Goal: Task Accomplishment & Management: Manage account settings

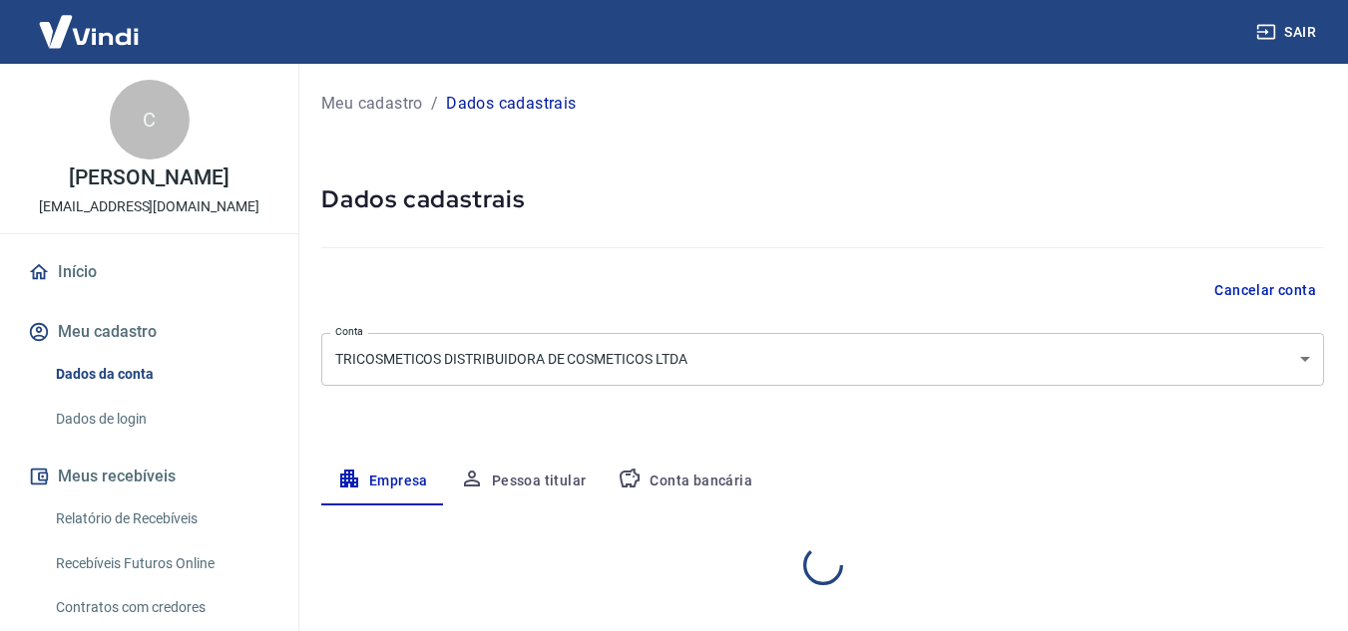
select select "MG"
select select "business"
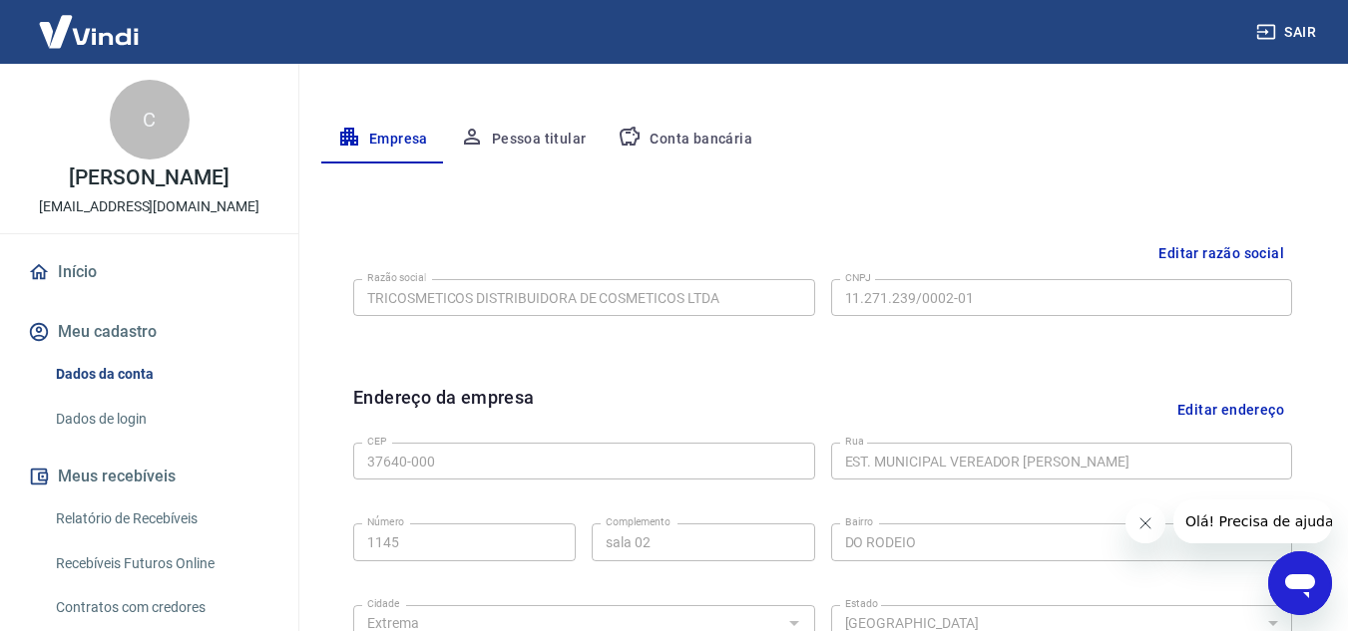
scroll to position [308, 0]
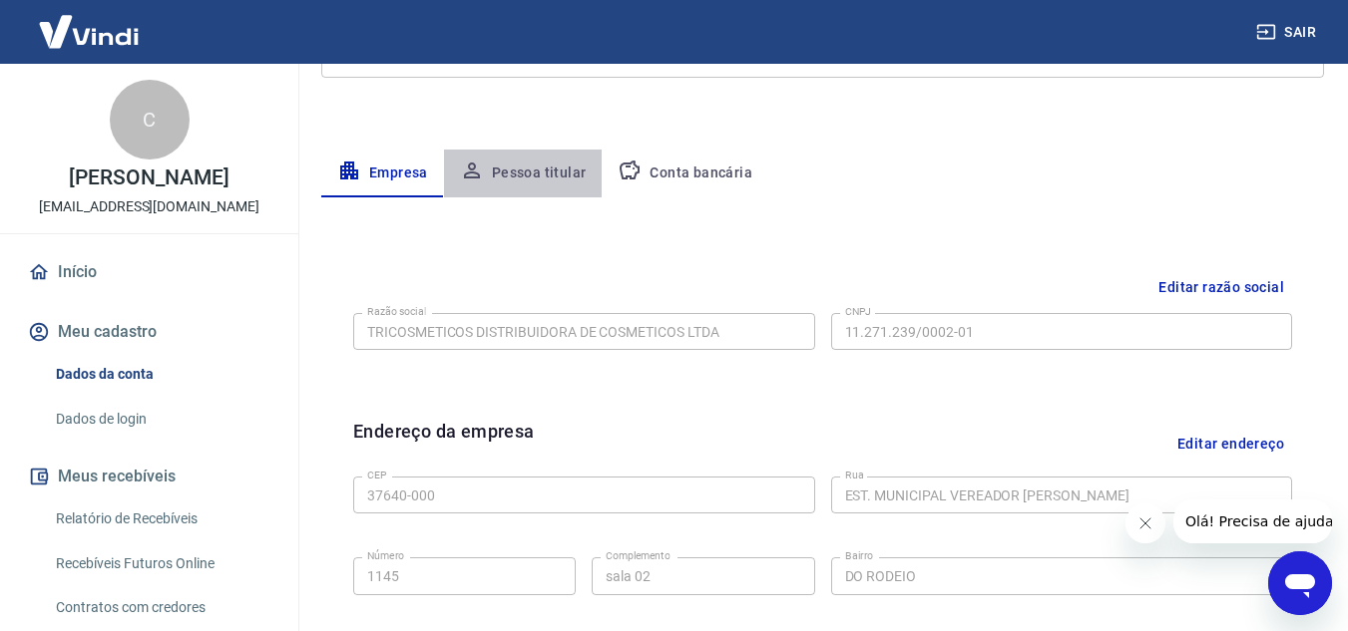
click at [542, 178] on button "Pessoa titular" at bounding box center [523, 174] width 159 height 48
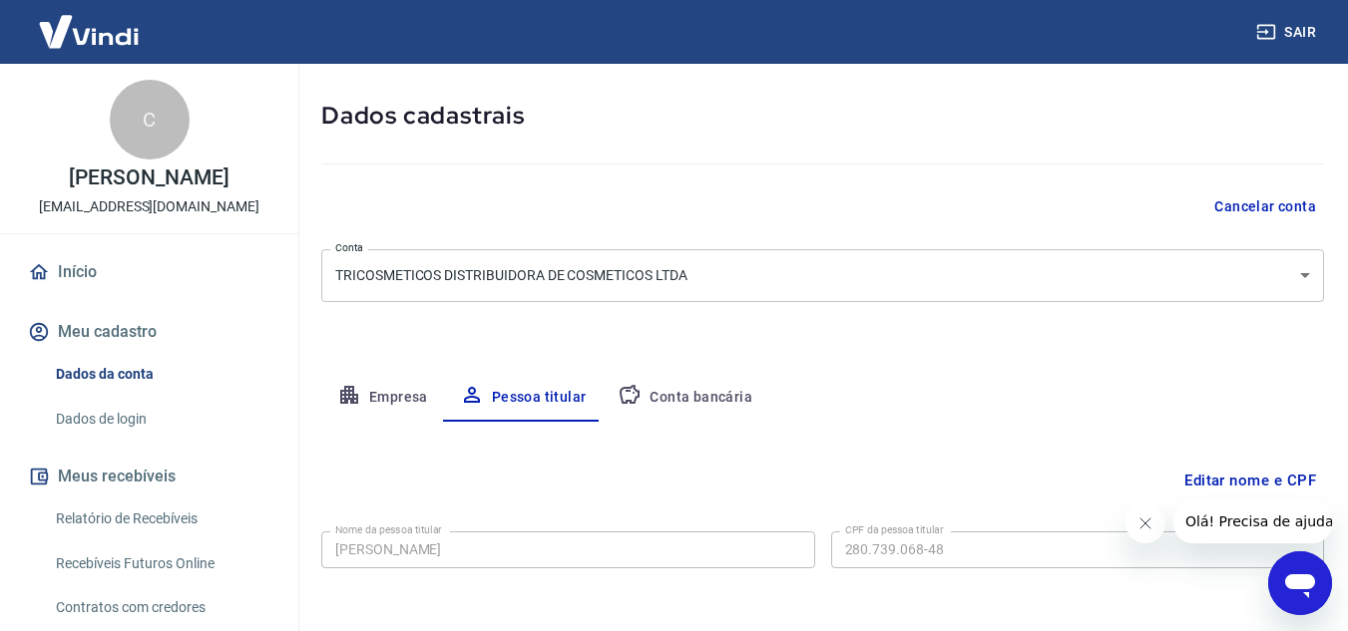
scroll to position [167, 0]
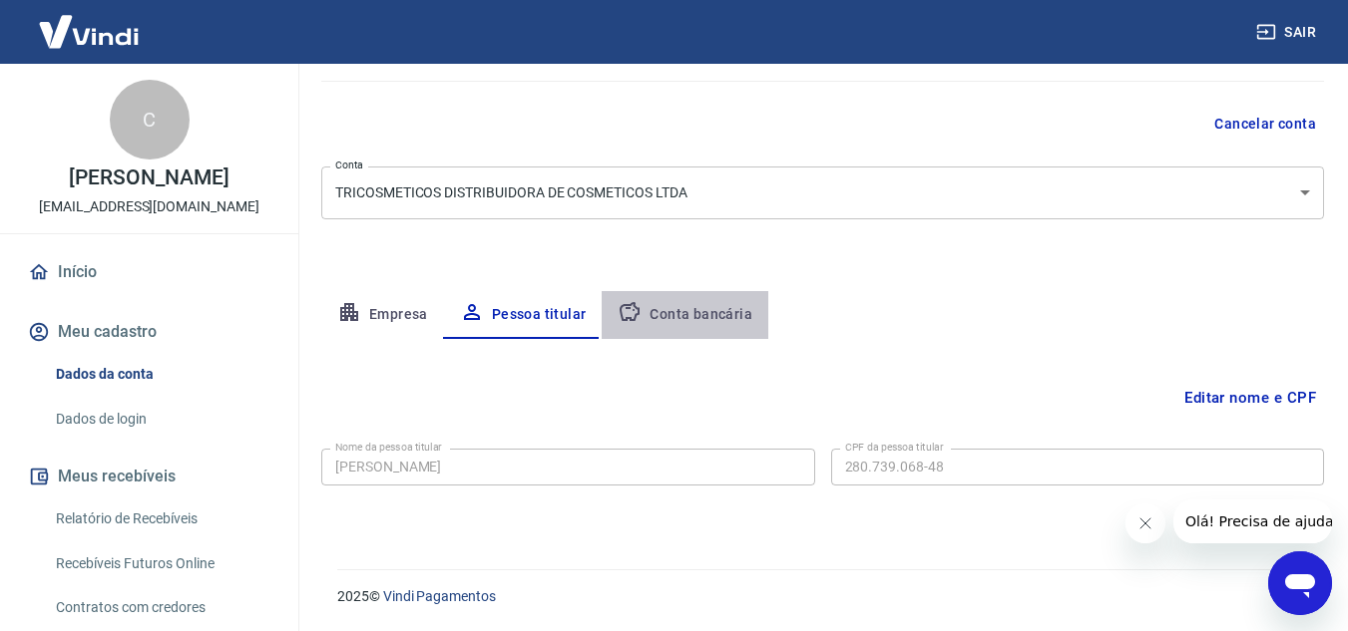
drag, startPoint x: 697, startPoint y: 337, endPoint x: 685, endPoint y: 316, distance: 24.1
click at [696, 337] on button "Conta bancária" at bounding box center [685, 315] width 167 height 48
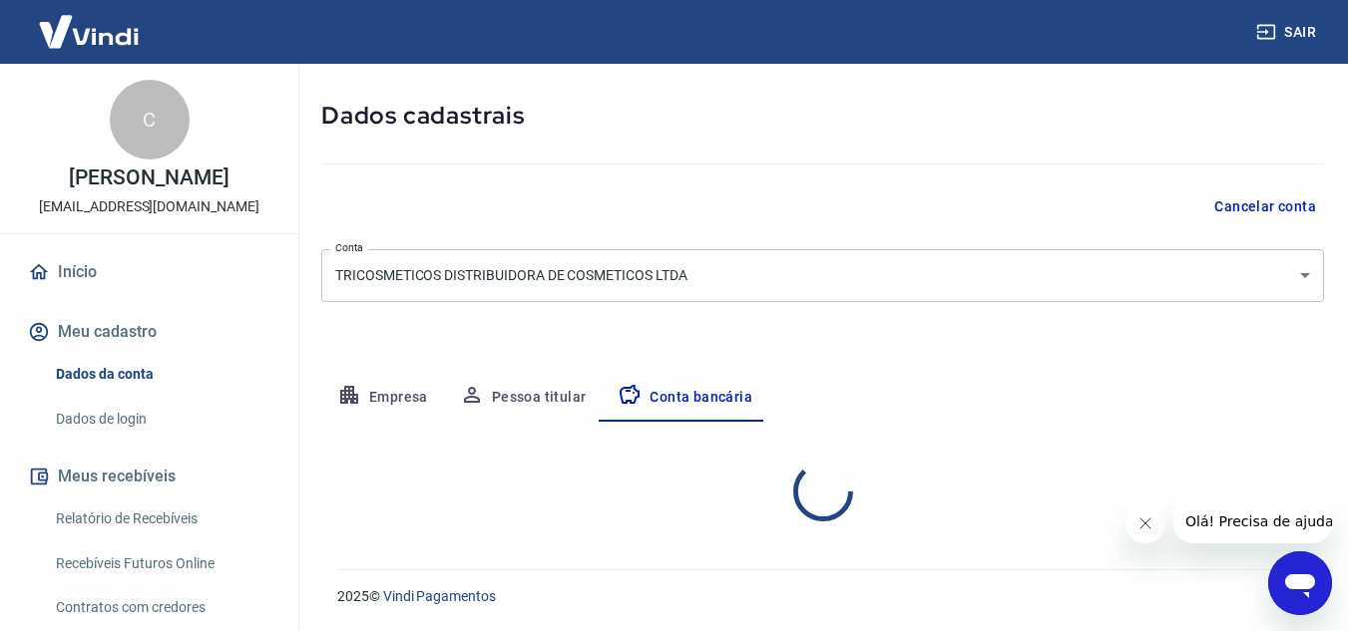
select select "1"
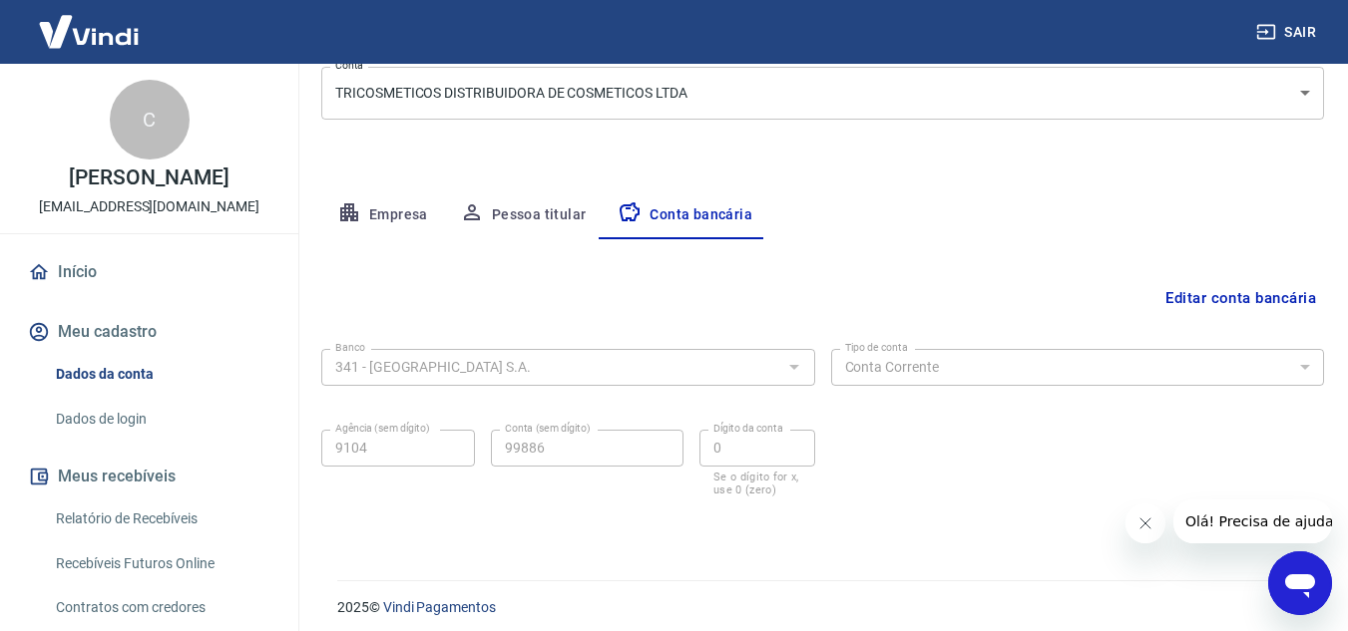
scroll to position [277, 0]
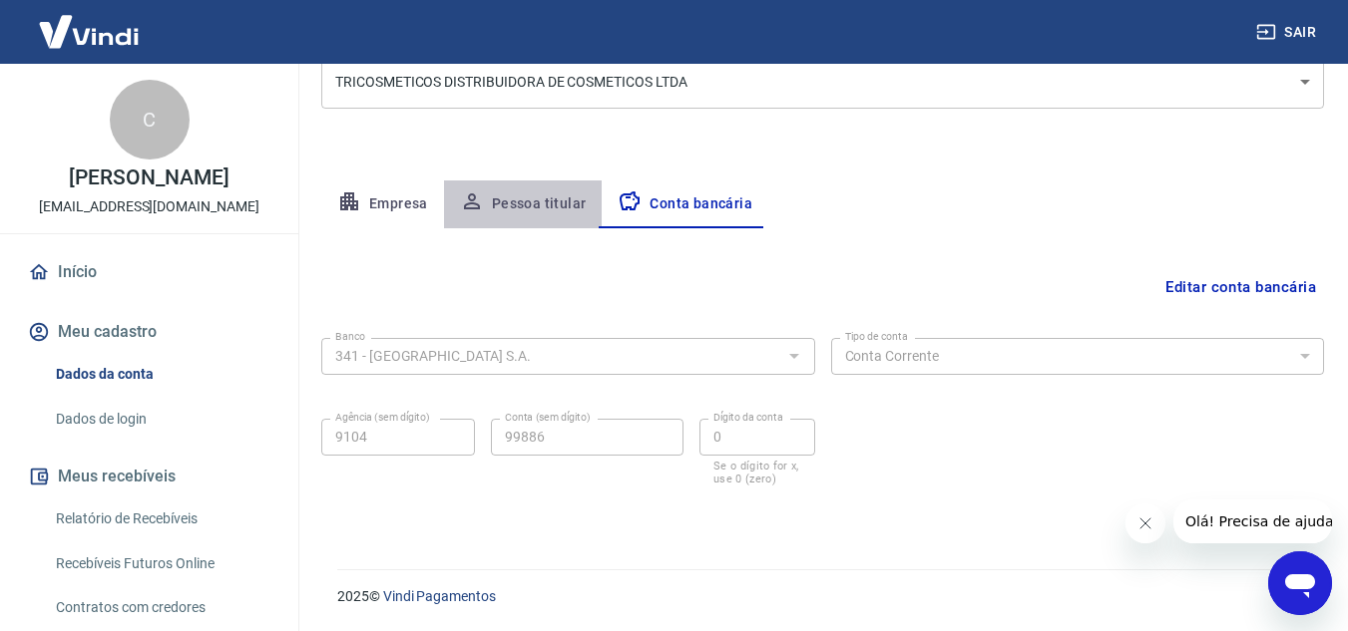
click at [528, 202] on button "Pessoa titular" at bounding box center [523, 205] width 159 height 48
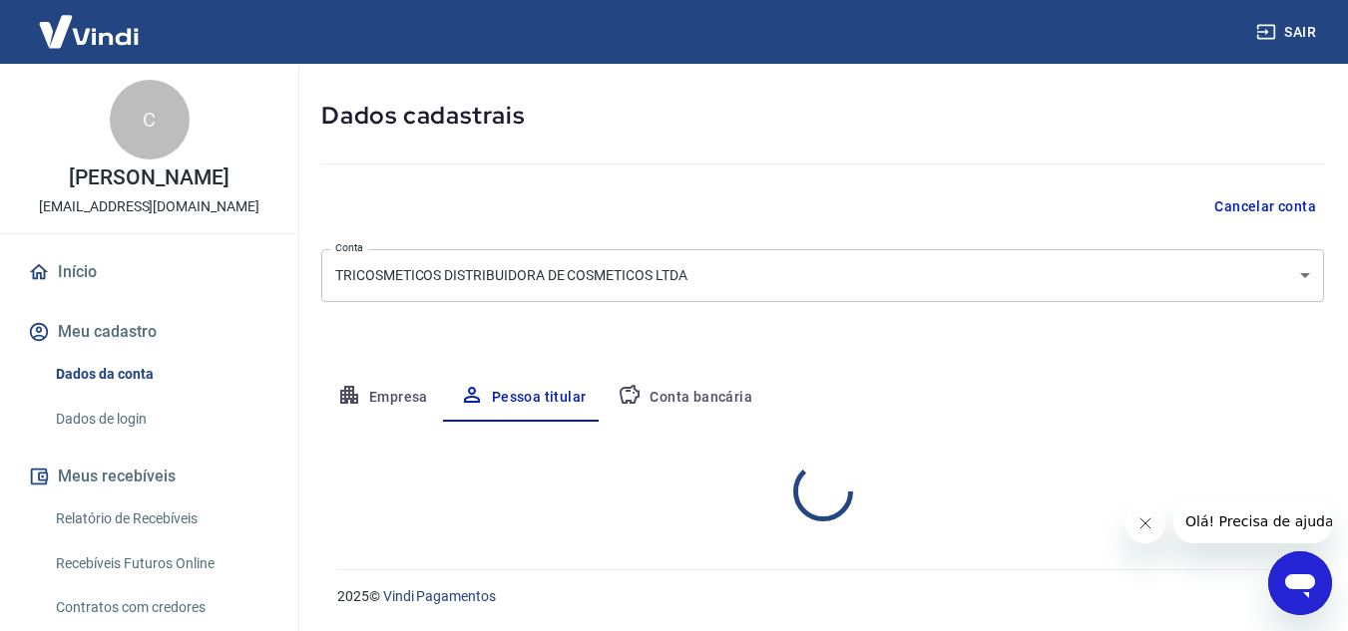
scroll to position [167, 0]
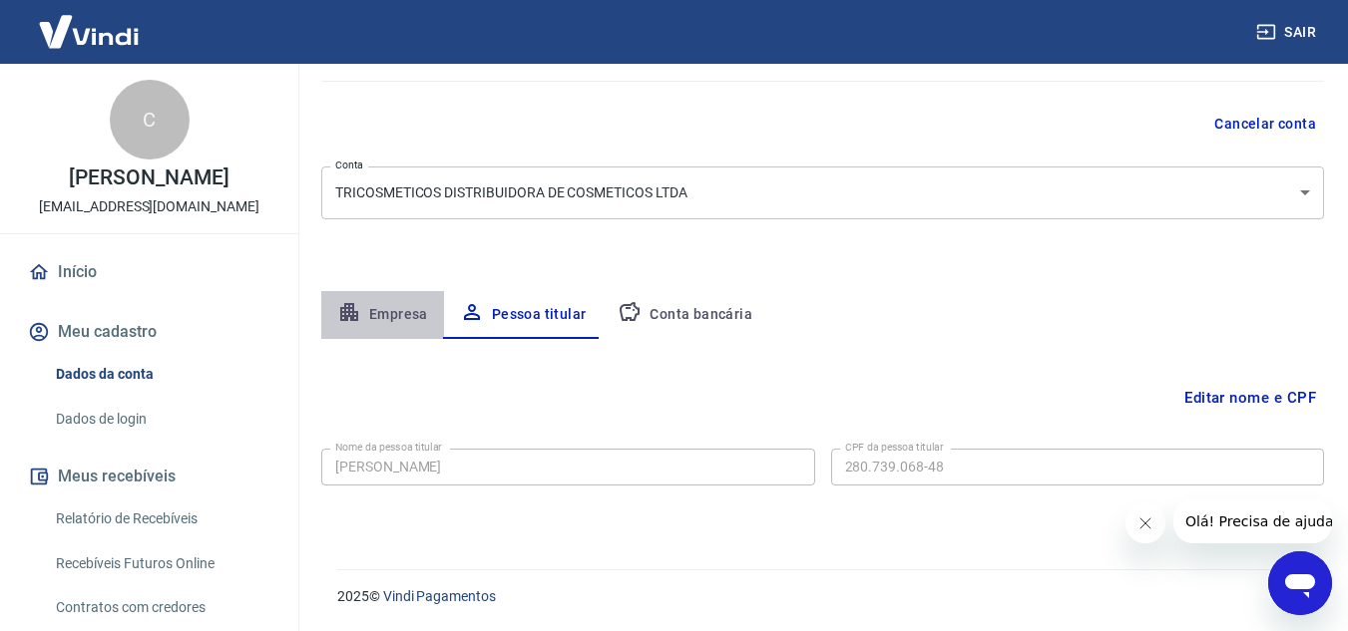
click at [387, 306] on button "Empresa" at bounding box center [382, 315] width 123 height 48
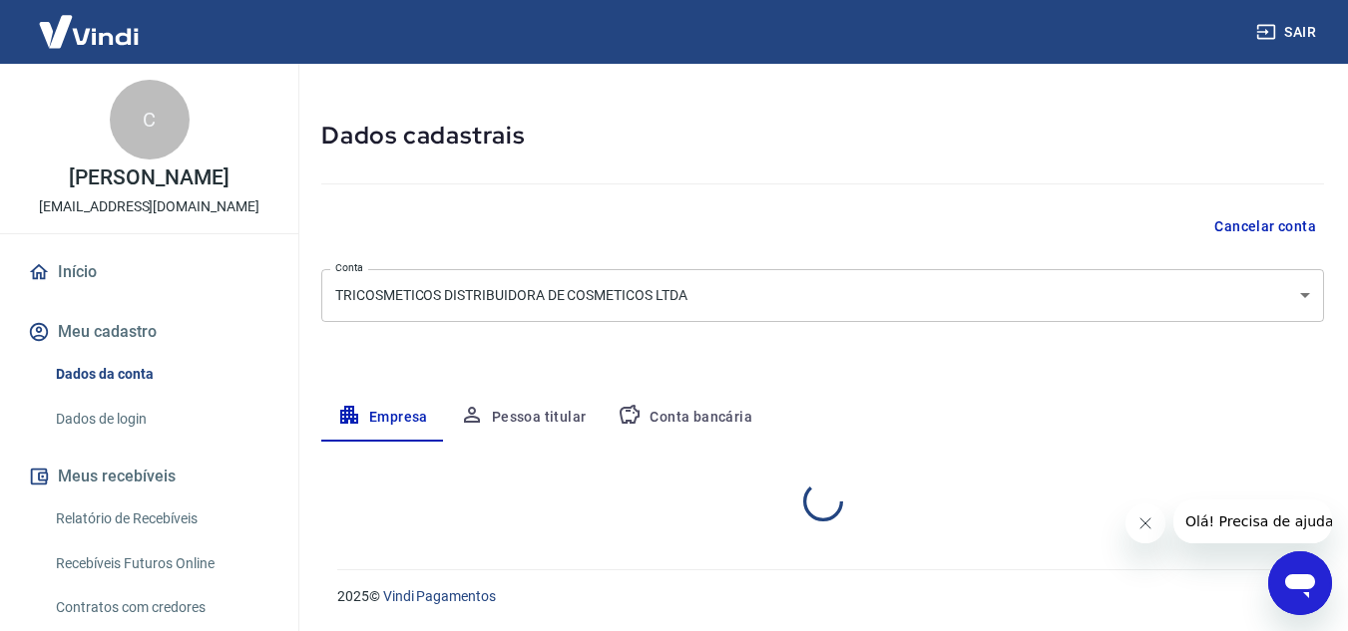
select select "MG"
select select "business"
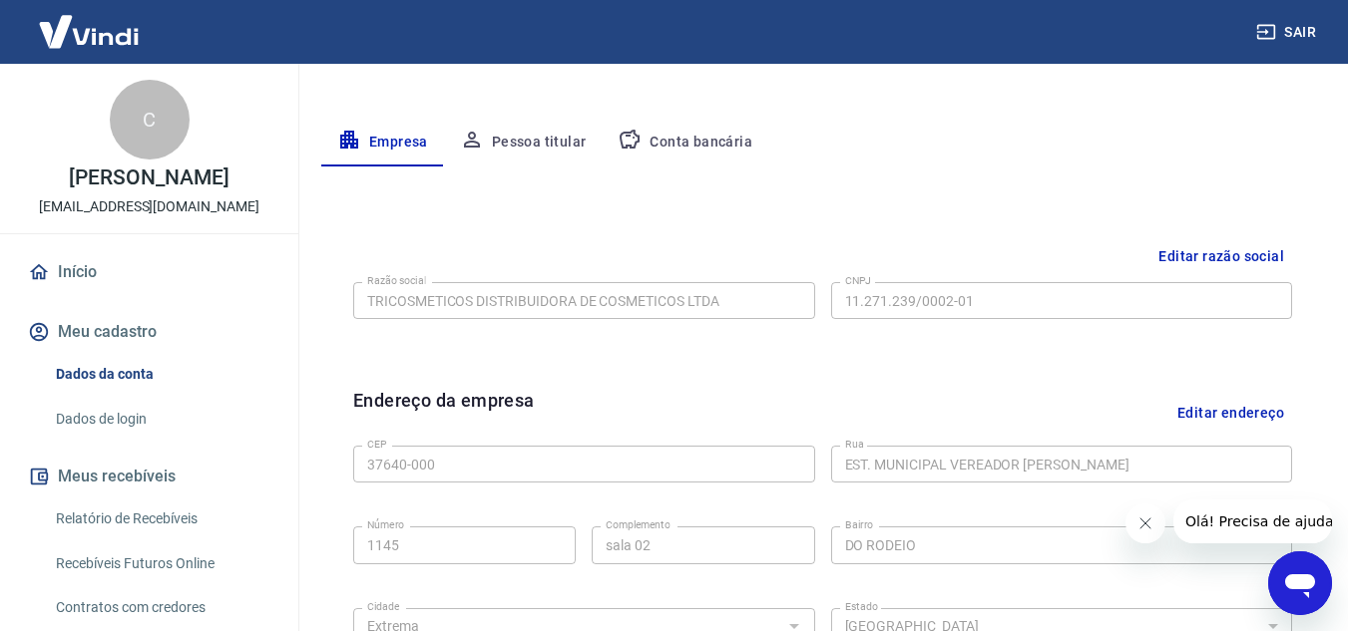
scroll to position [109, 0]
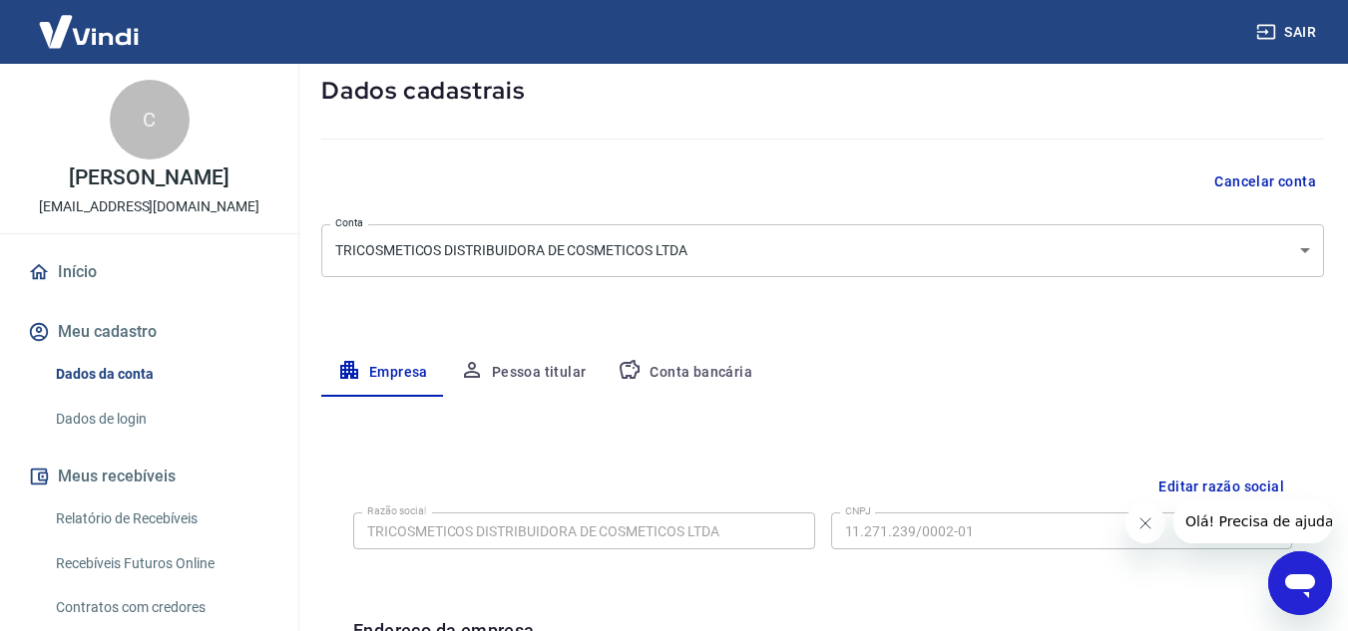
drag, startPoint x: 164, startPoint y: 213, endPoint x: 152, endPoint y: 179, distance: 36.9
click at [162, 213] on div "C Claudia Regine Alcantara Pontoni growthcadiveu@gmail.com" at bounding box center [149, 149] width 298 height 170
click at [140, 160] on div "C Claudia Regine Alcantara Pontoni growthcadiveu@gmail.com" at bounding box center [149, 149] width 298 height 170
click at [106, 36] on img at bounding box center [89, 31] width 130 height 61
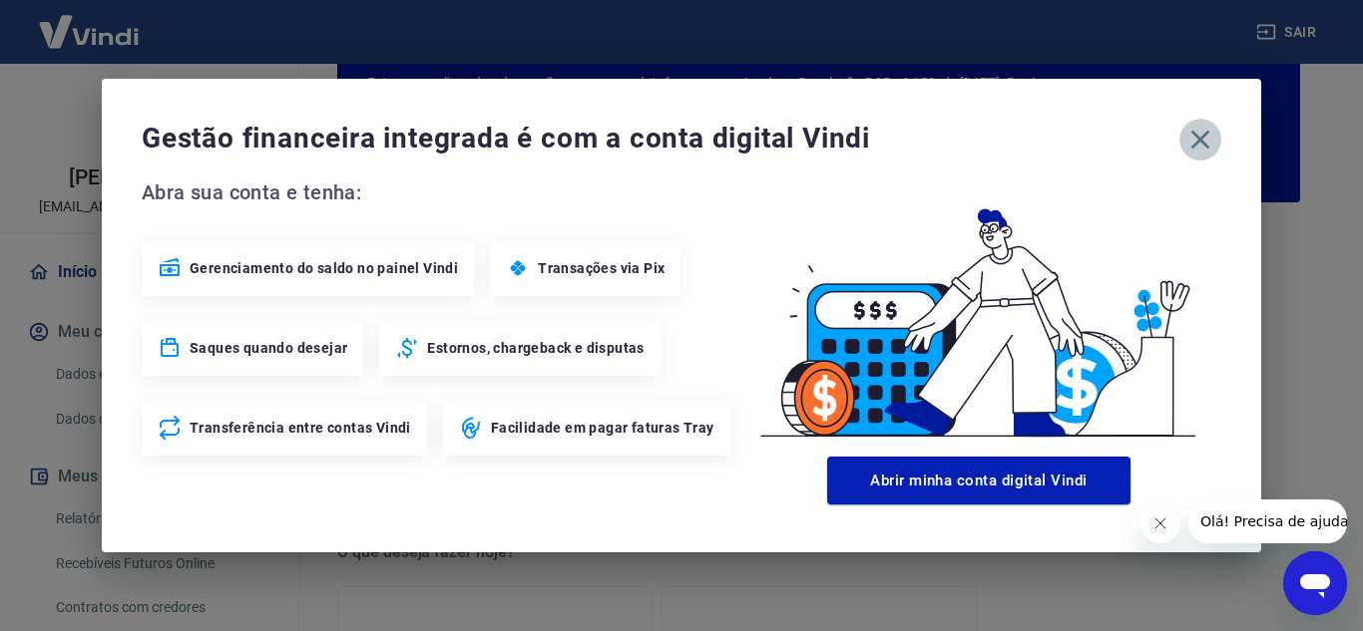
click at [1208, 136] on icon "button" at bounding box center [1200, 140] width 32 height 32
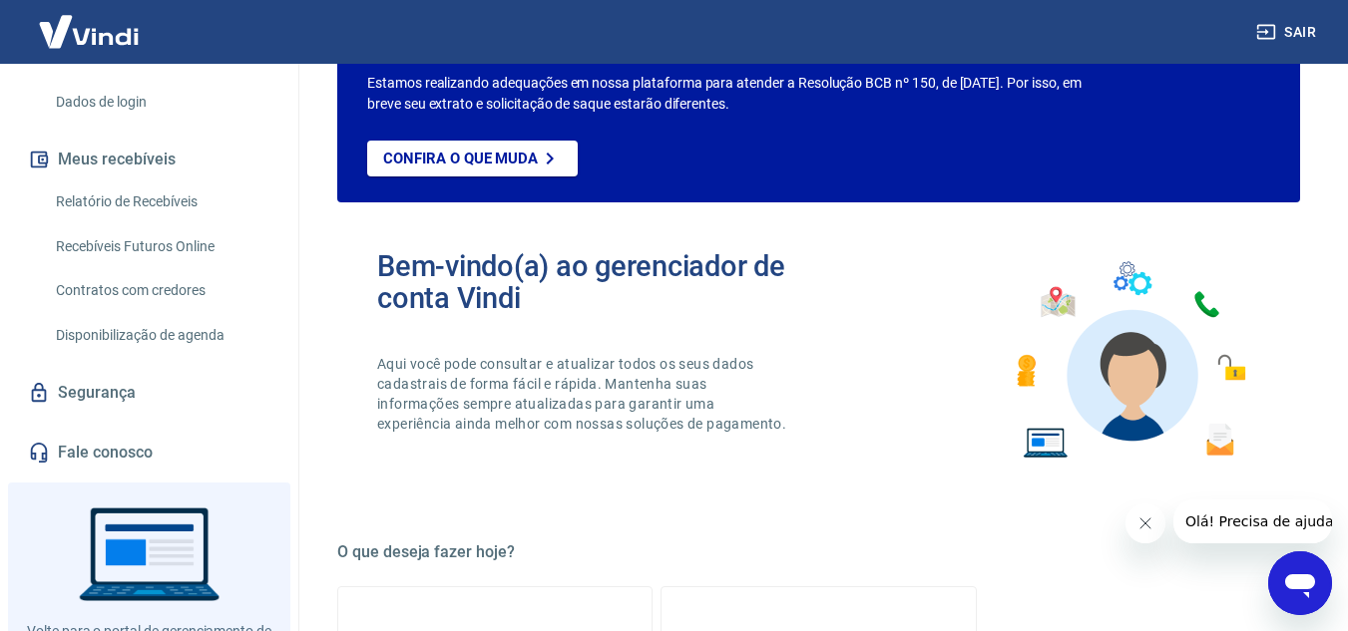
scroll to position [399, 0]
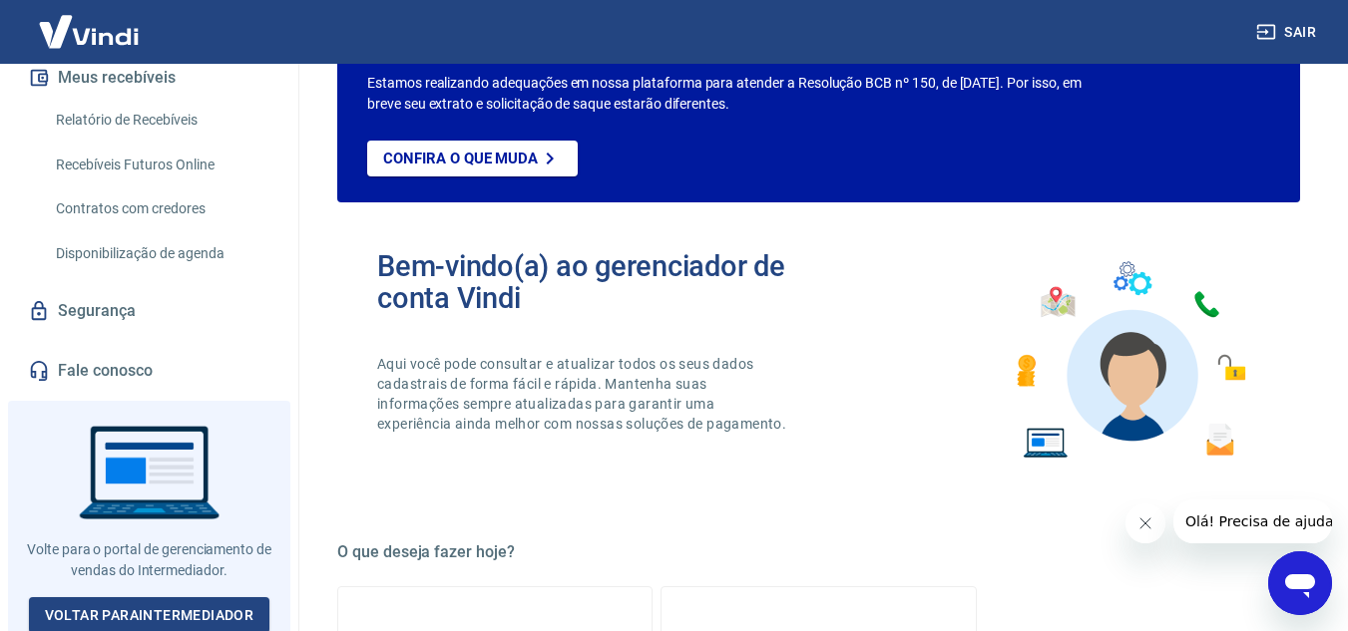
click at [110, 327] on link "Segurança" at bounding box center [149, 311] width 250 height 44
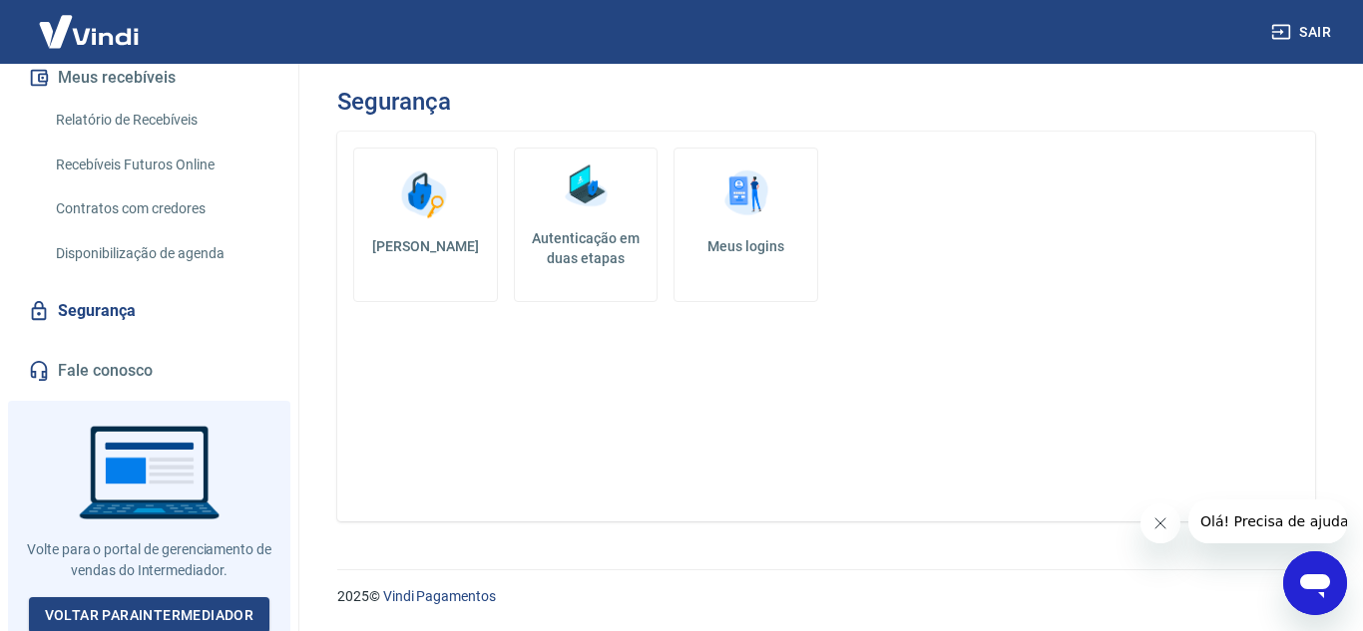
click at [427, 242] on h5 "[PERSON_NAME]" at bounding box center [425, 246] width 111 height 20
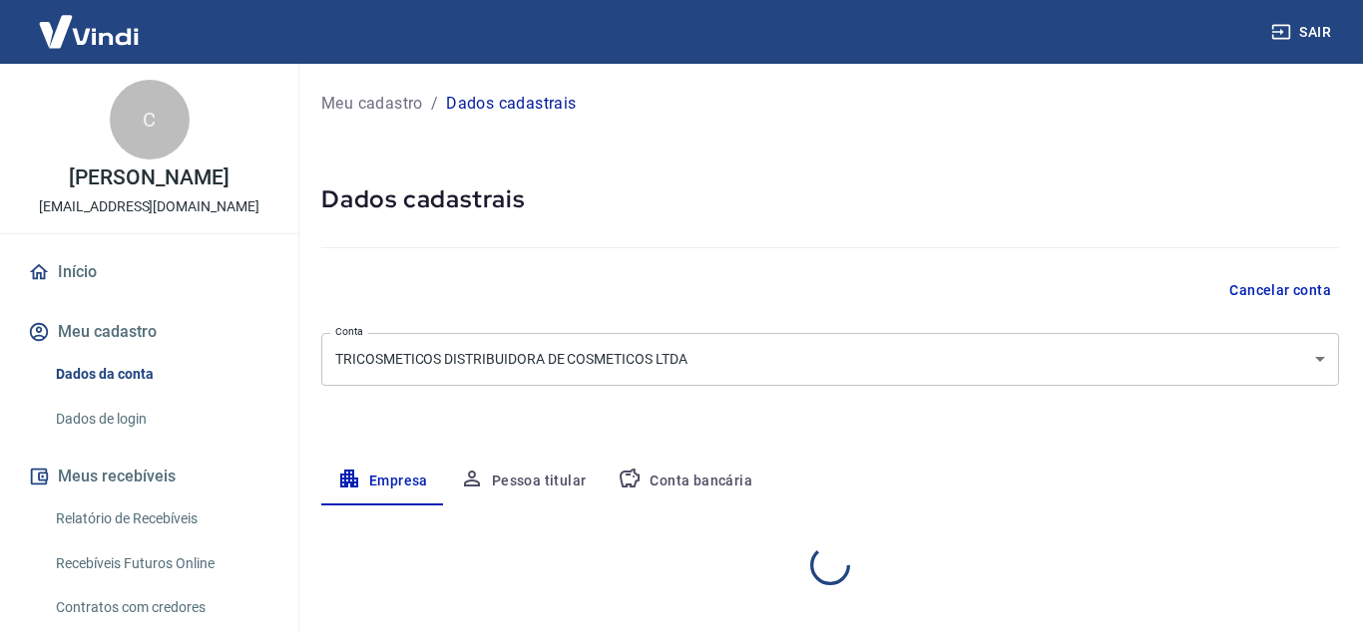
select select "MG"
select select "business"
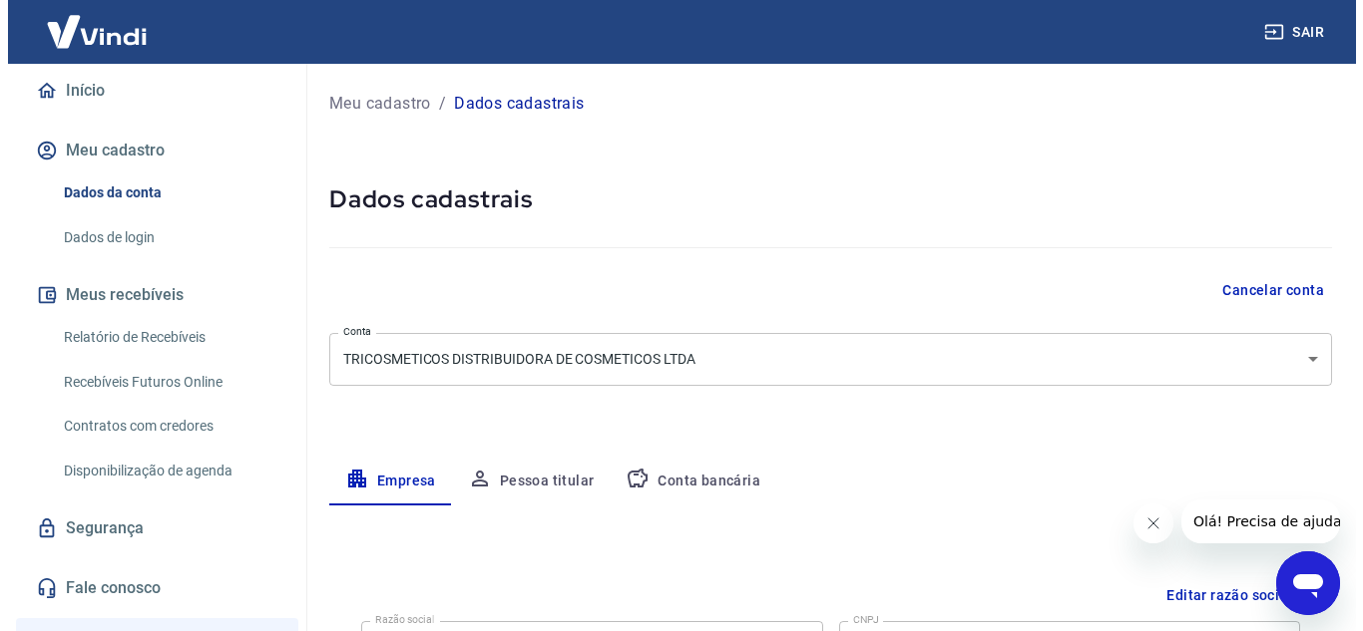
scroll to position [299, 0]
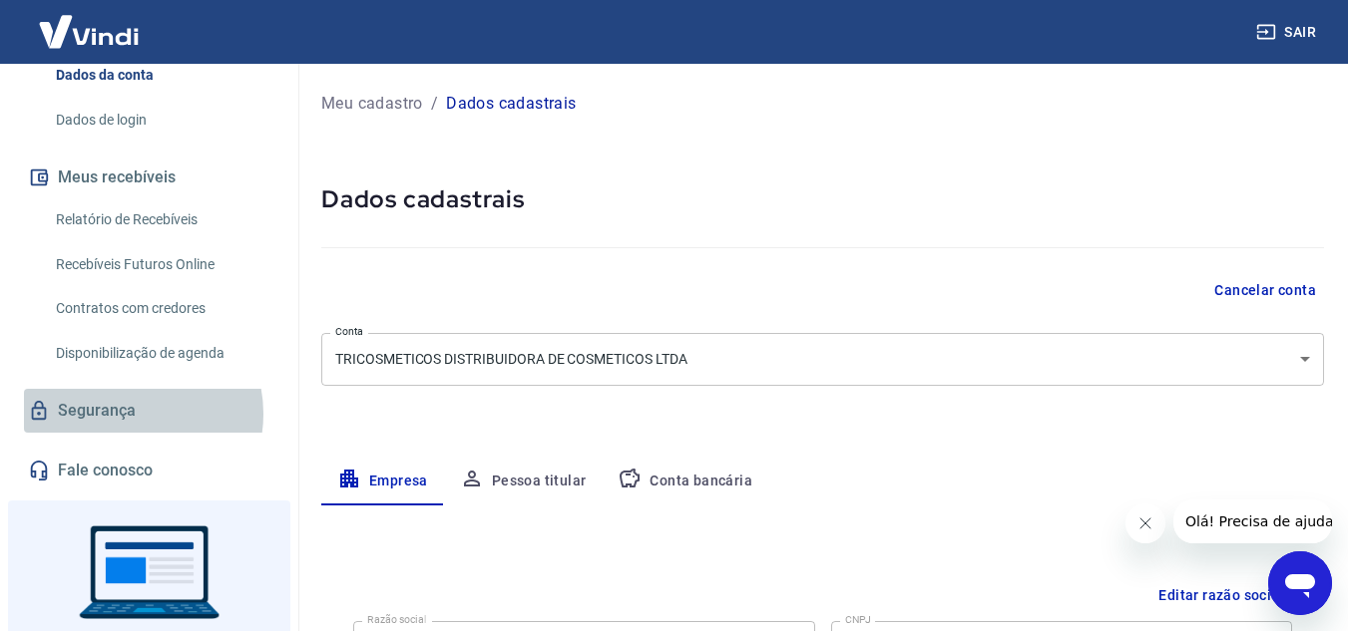
click at [130, 433] on link "Segurança" at bounding box center [149, 411] width 250 height 44
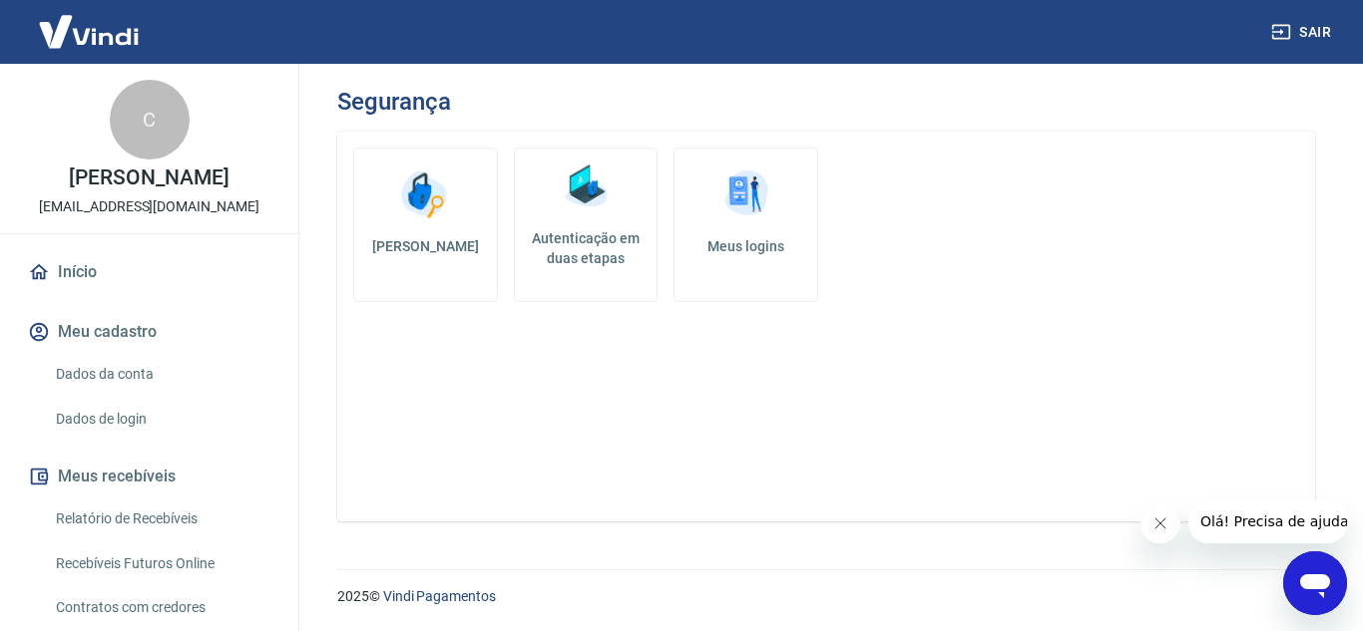
click at [163, 217] on p "[EMAIL_ADDRESS][DOMAIN_NAME]" at bounding box center [149, 207] width 220 height 21
click at [63, 294] on link "Início" at bounding box center [149, 272] width 250 height 44
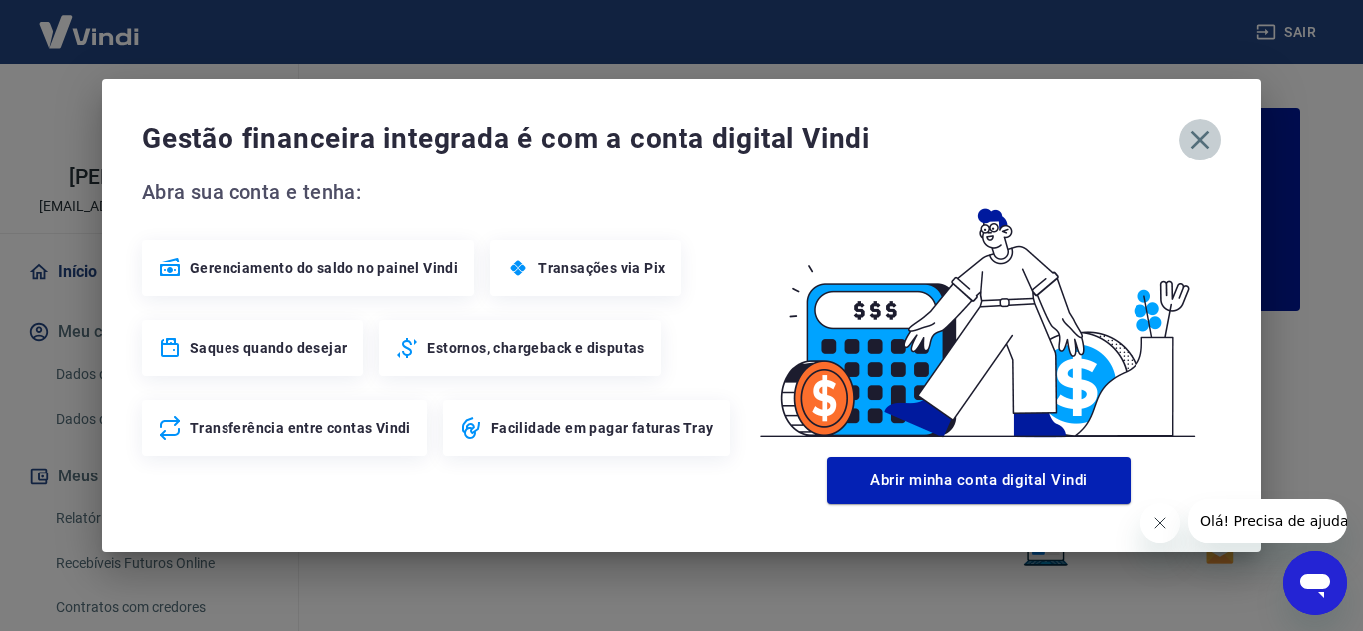
click at [1195, 140] on icon "button" at bounding box center [1200, 140] width 32 height 32
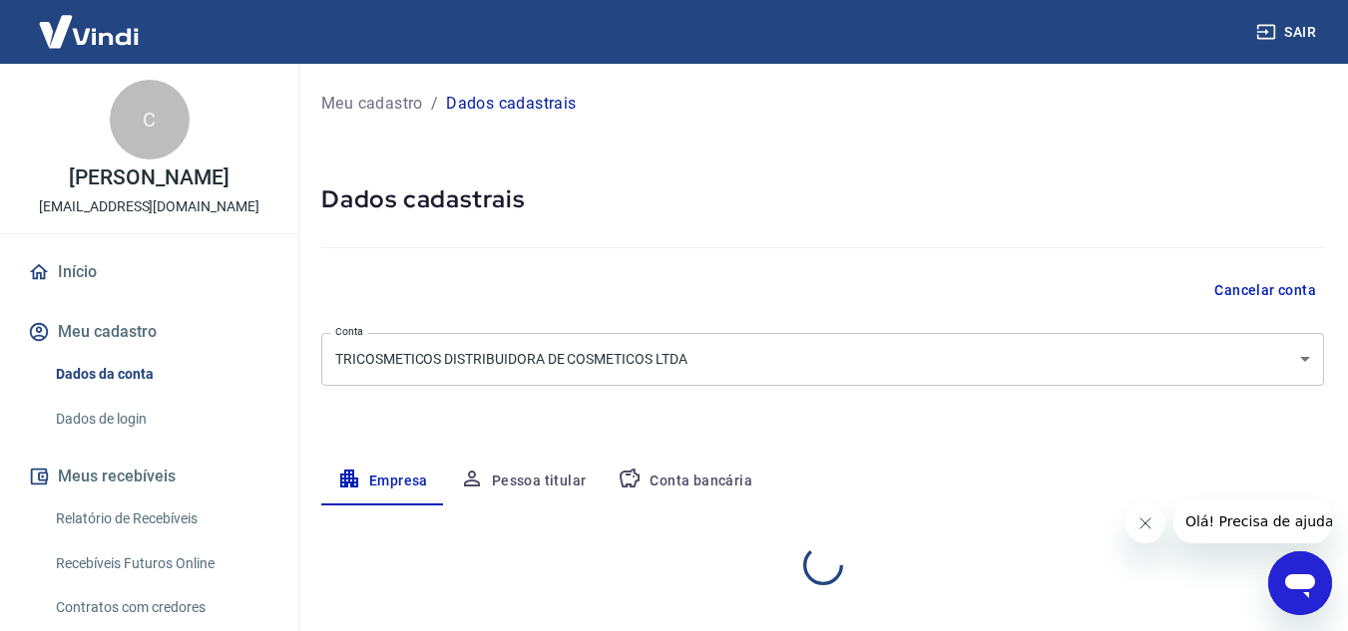
select select "MG"
select select "business"
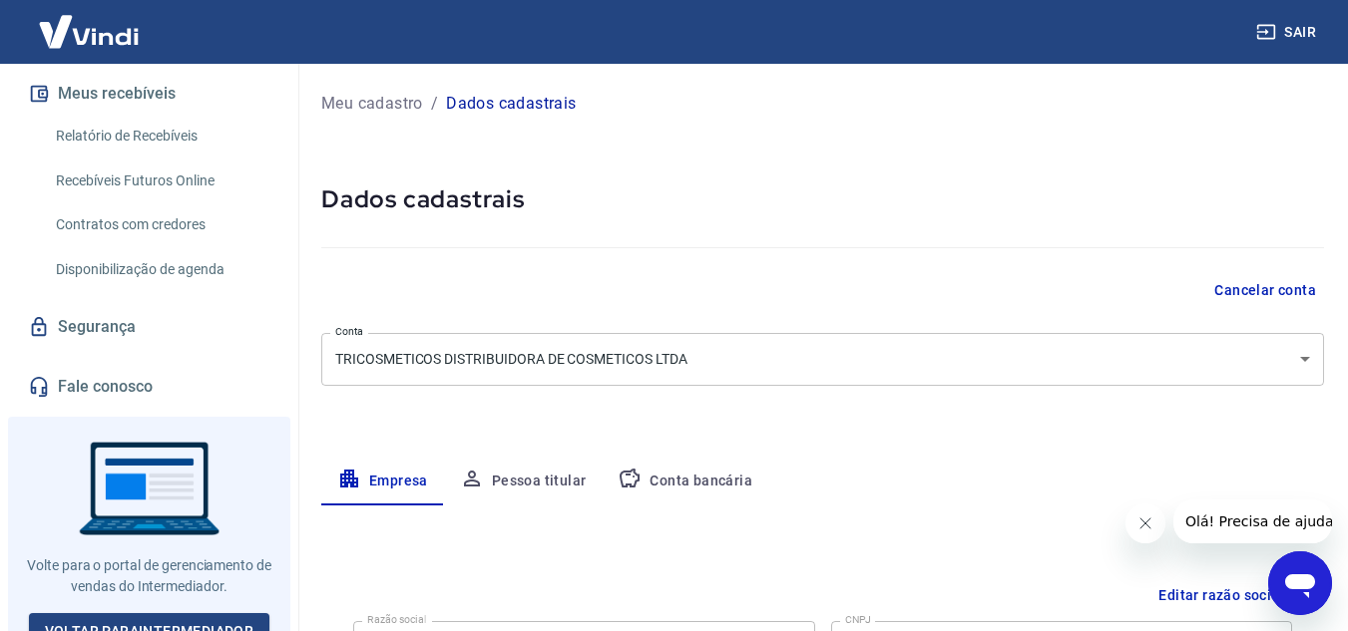
scroll to position [399, 0]
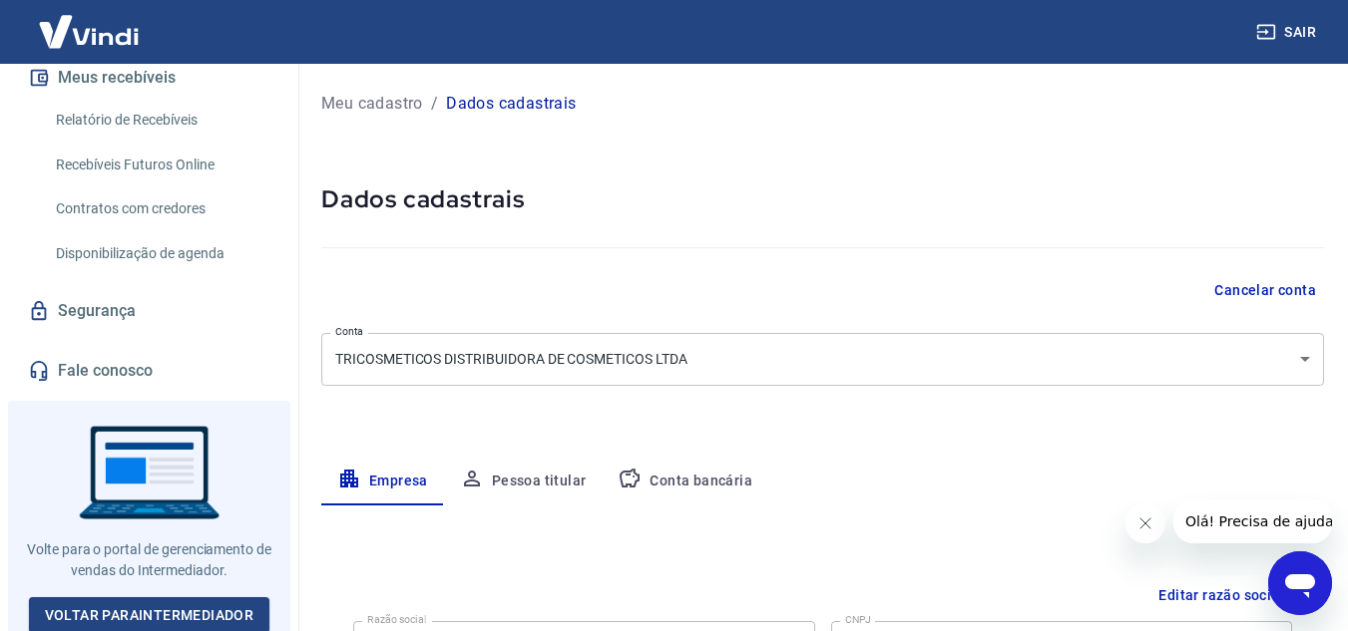
click at [114, 52] on img at bounding box center [89, 31] width 130 height 61
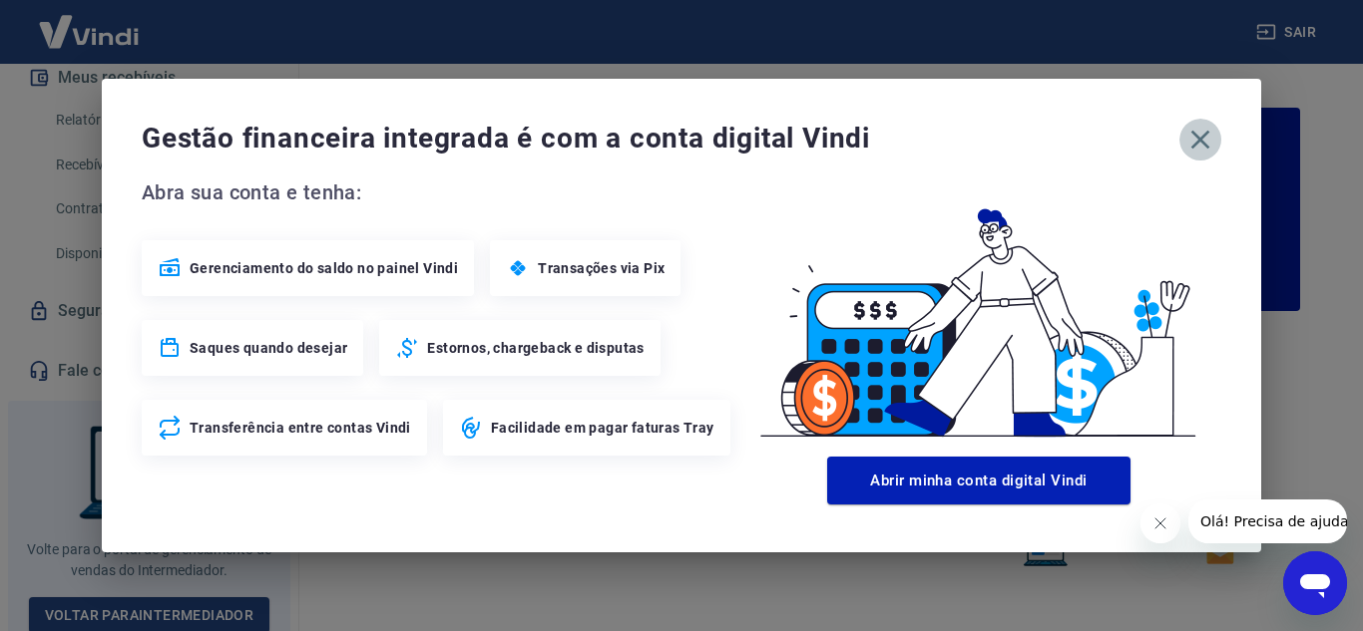
click at [1196, 137] on icon "button" at bounding box center [1200, 140] width 19 height 19
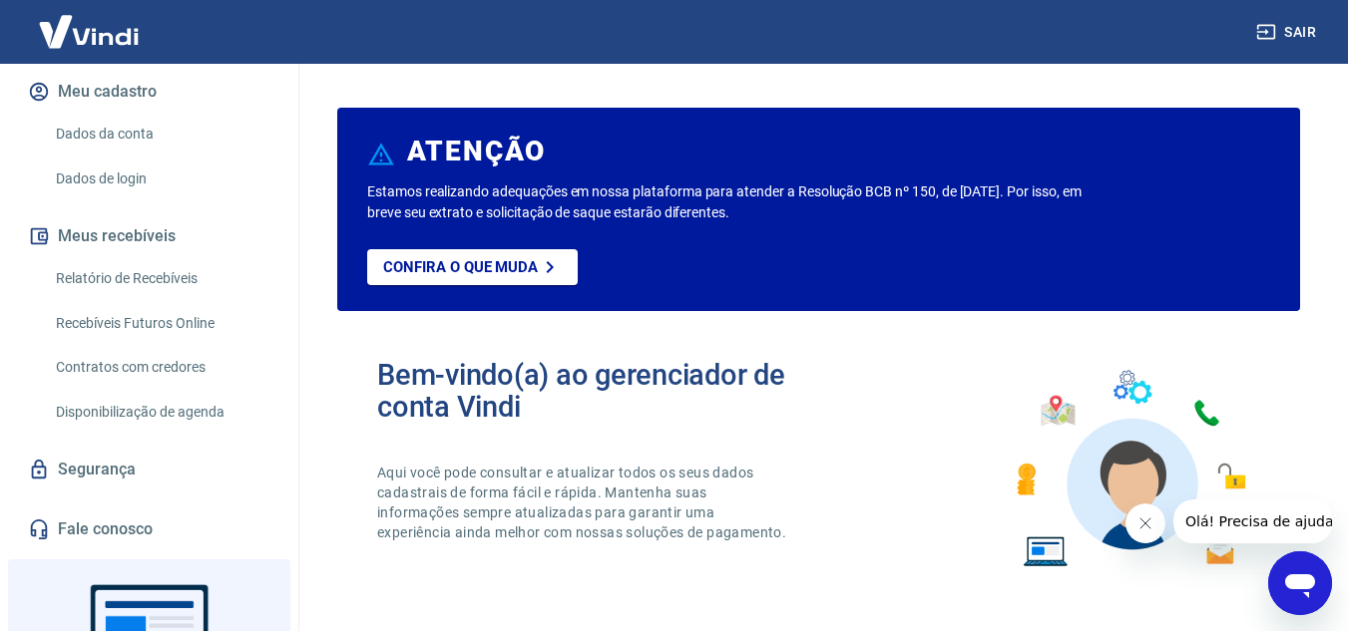
scroll to position [223, 0]
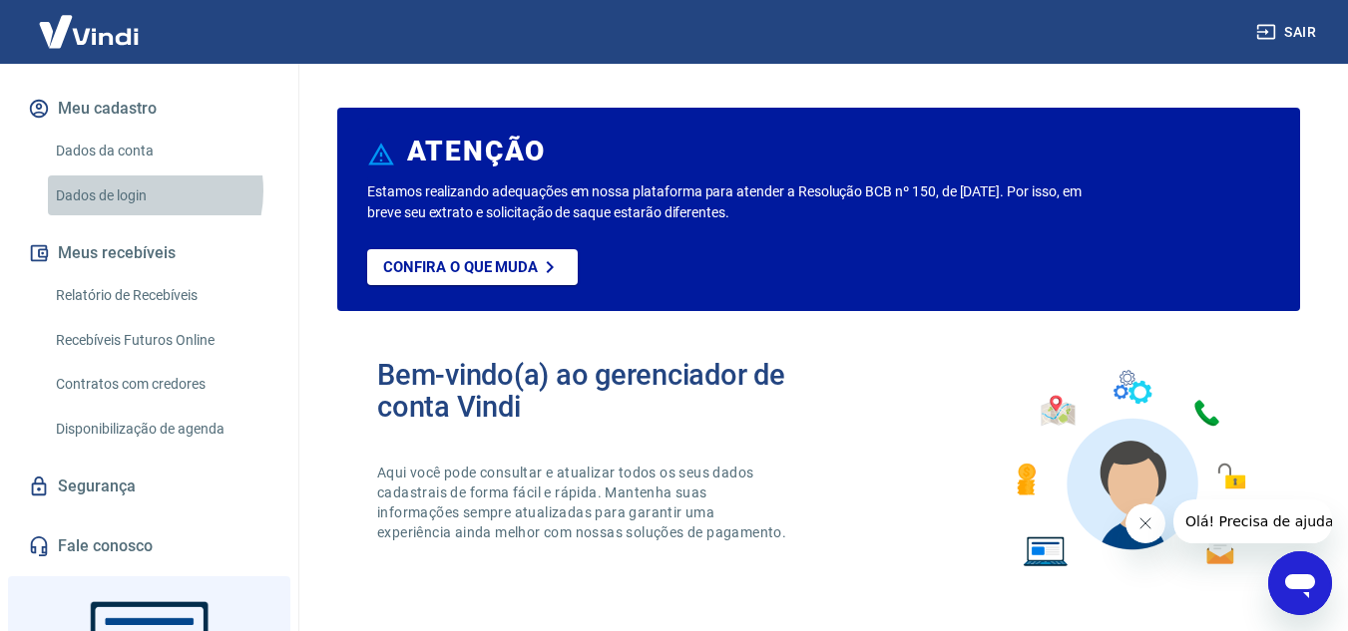
click at [133, 211] on link "Dados de login" at bounding box center [161, 196] width 226 height 41
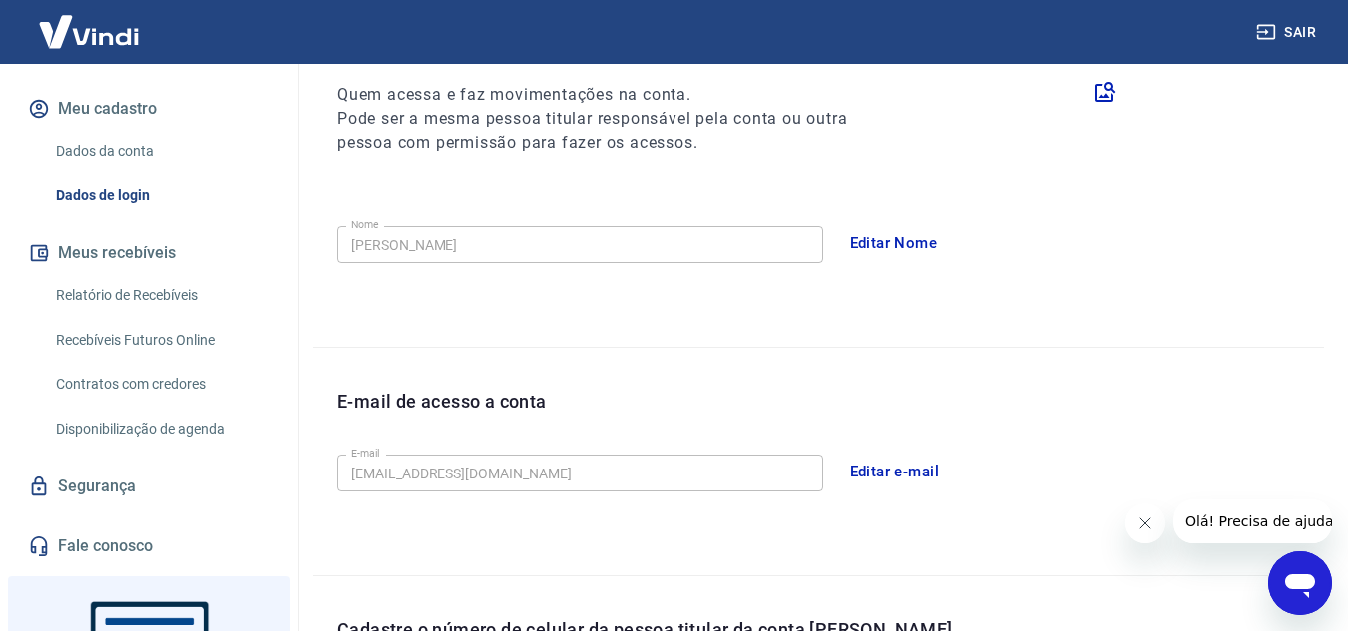
scroll to position [299, 0]
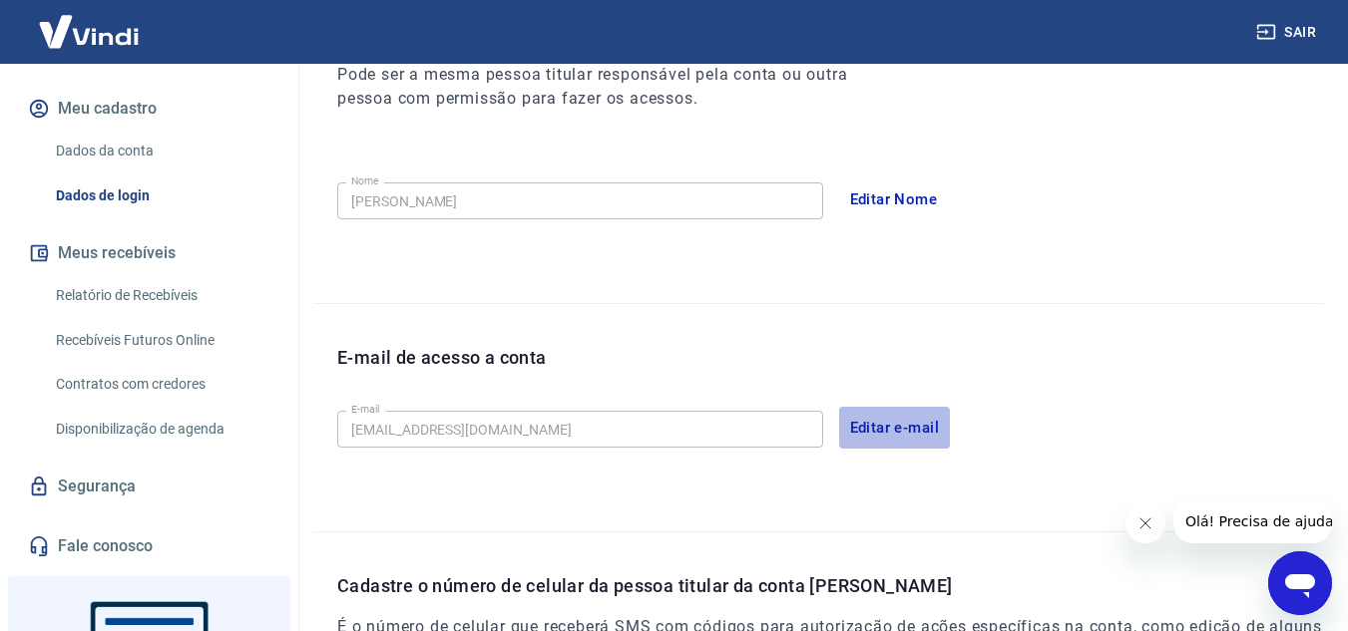
click at [872, 428] on button "Editar e-mail" at bounding box center [895, 428] width 112 height 42
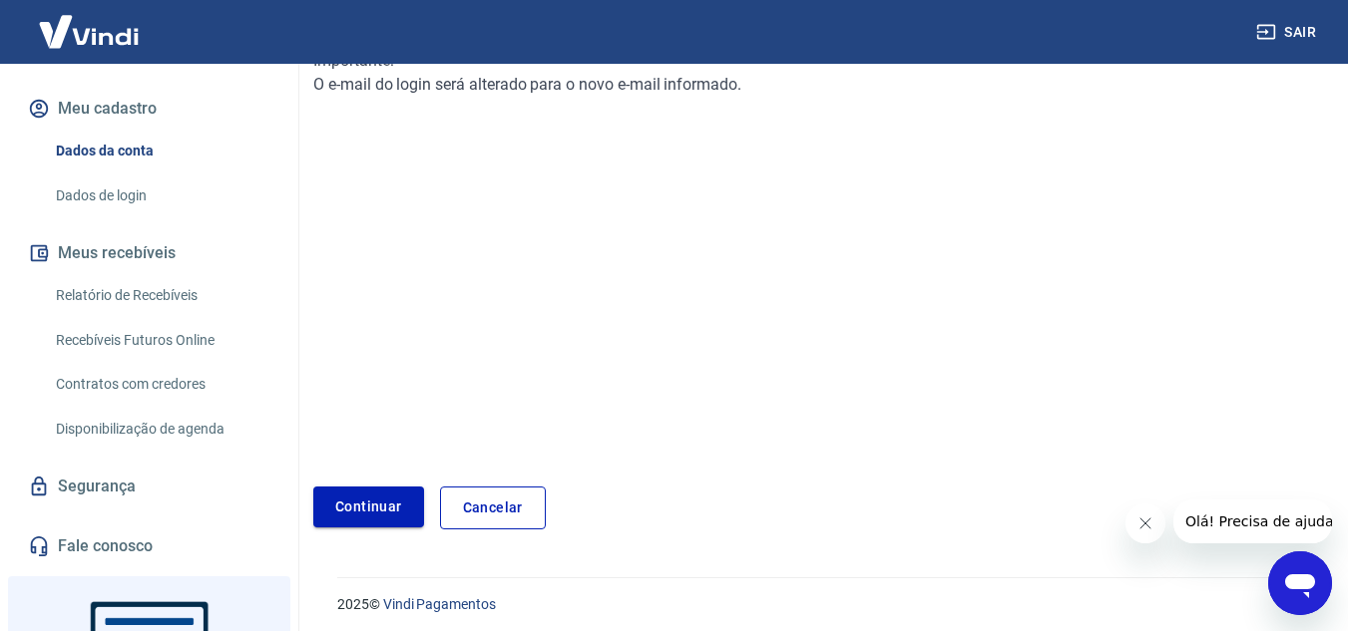
click at [354, 526] on link "Continuar" at bounding box center [368, 507] width 111 height 41
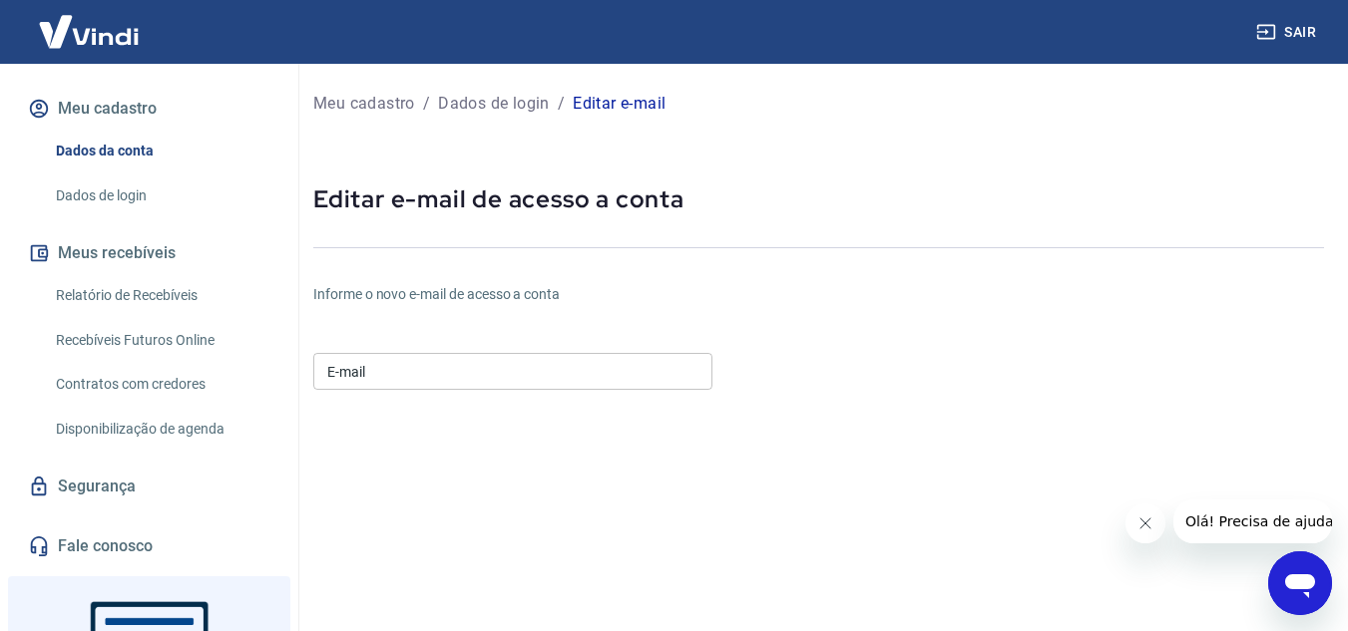
click at [450, 373] on input "E-mail" at bounding box center [512, 371] width 399 height 37
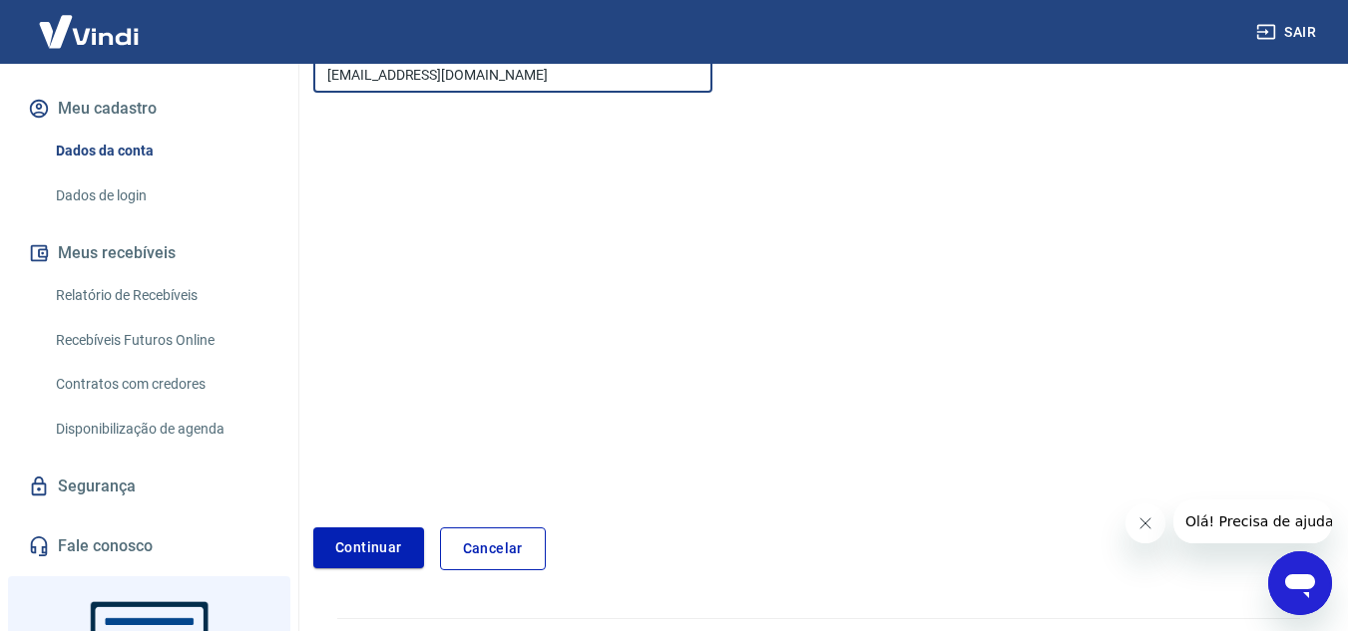
scroll to position [299, 0]
type input "[EMAIL_ADDRESS][DOMAIN_NAME]"
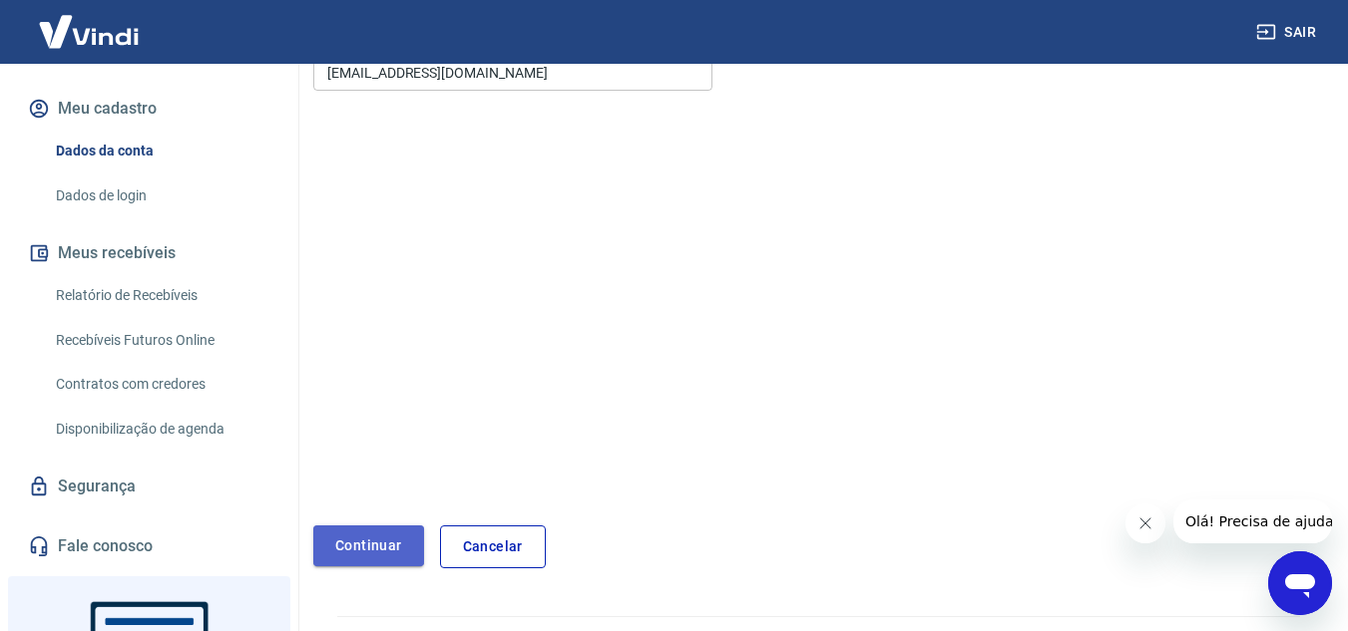
click at [359, 544] on button "Continuar" at bounding box center [368, 546] width 111 height 41
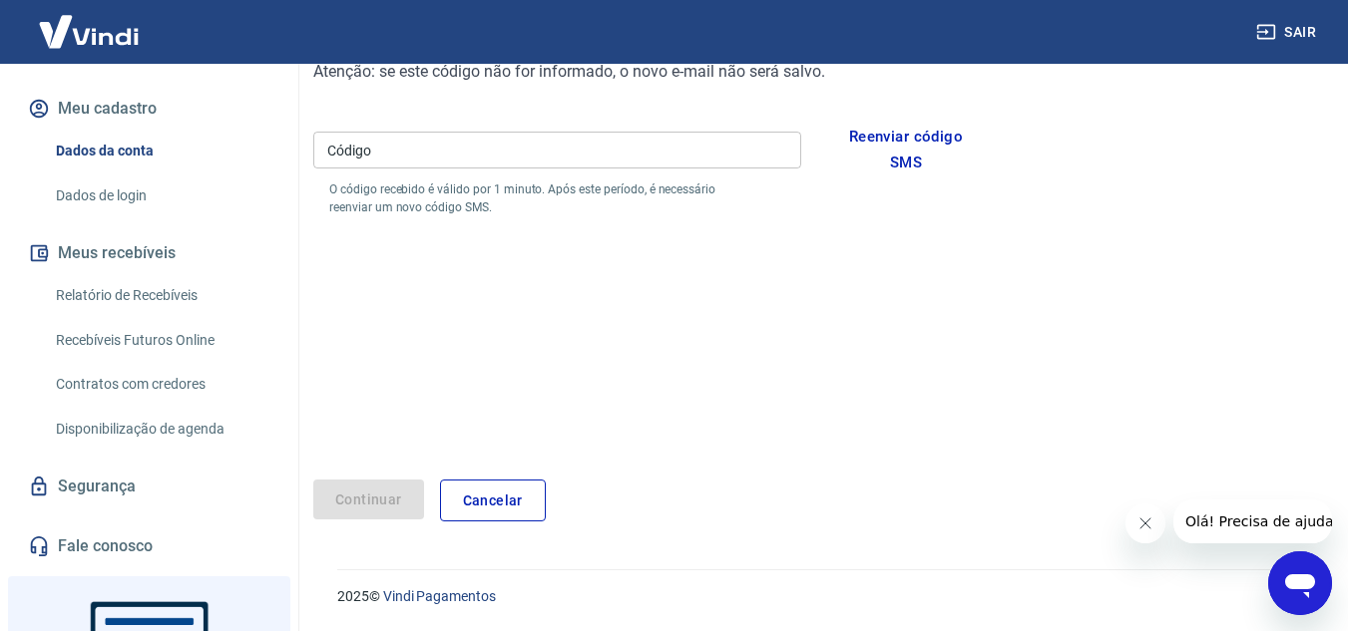
scroll to position [241, 0]
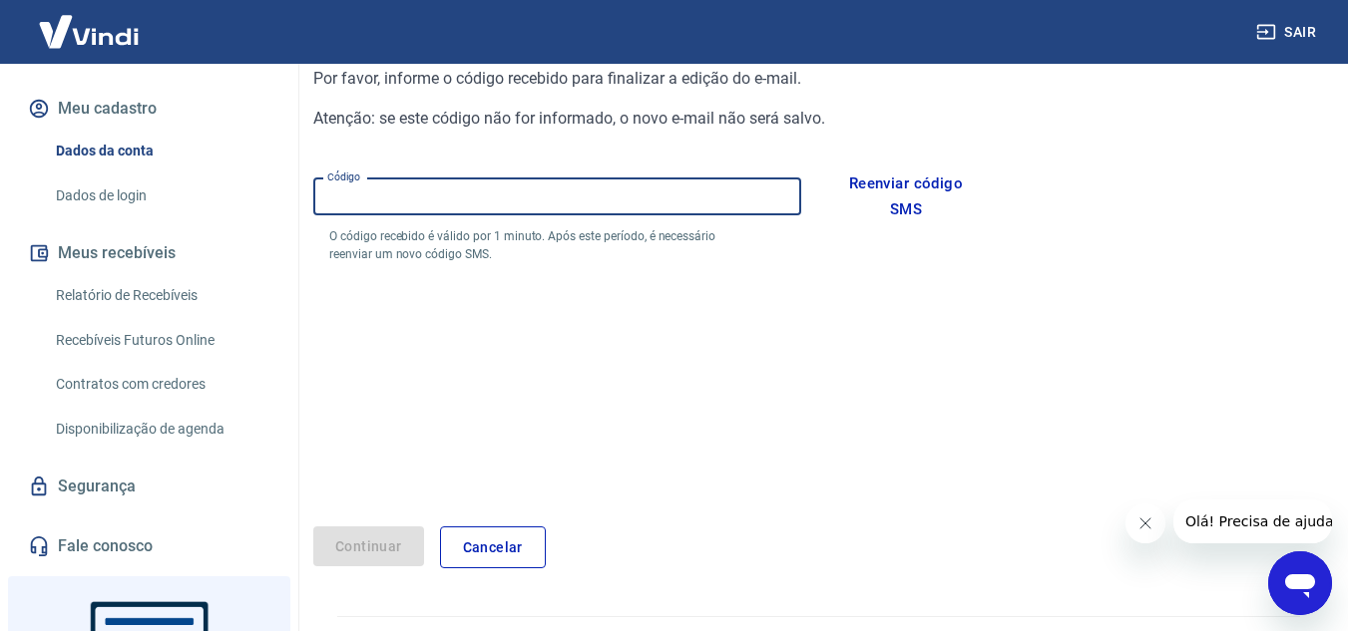
click at [520, 199] on input "Código" at bounding box center [557, 197] width 488 height 37
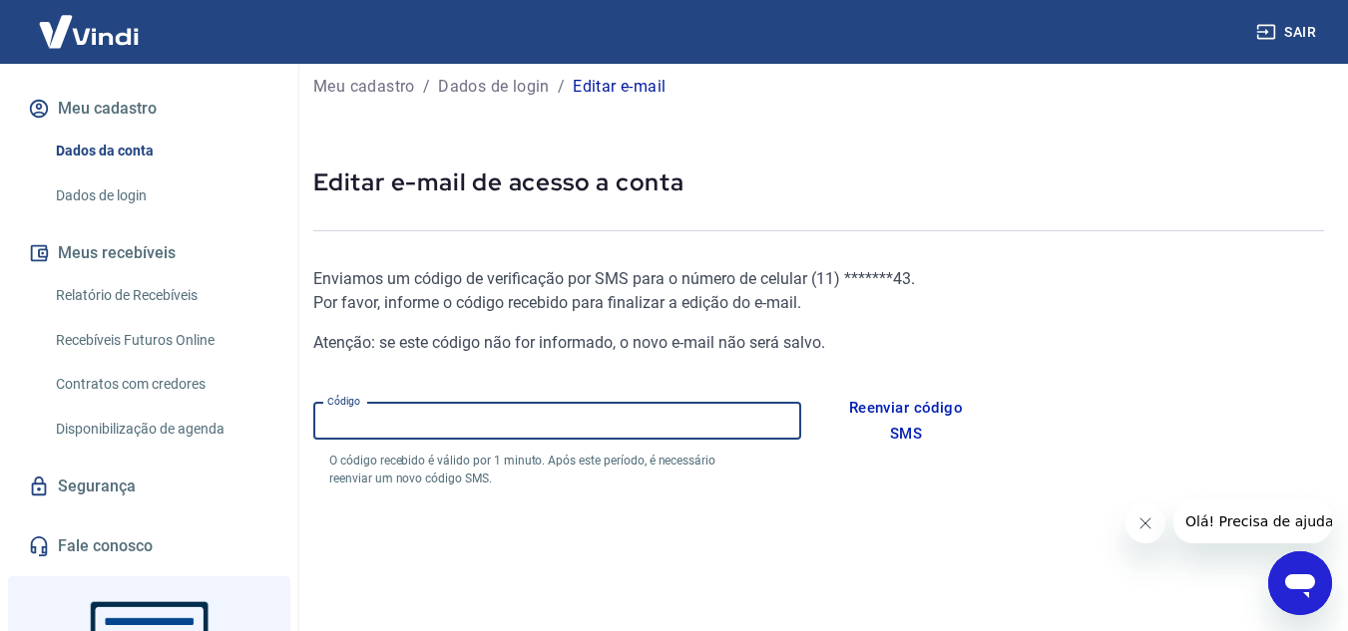
scroll to position [0, 0]
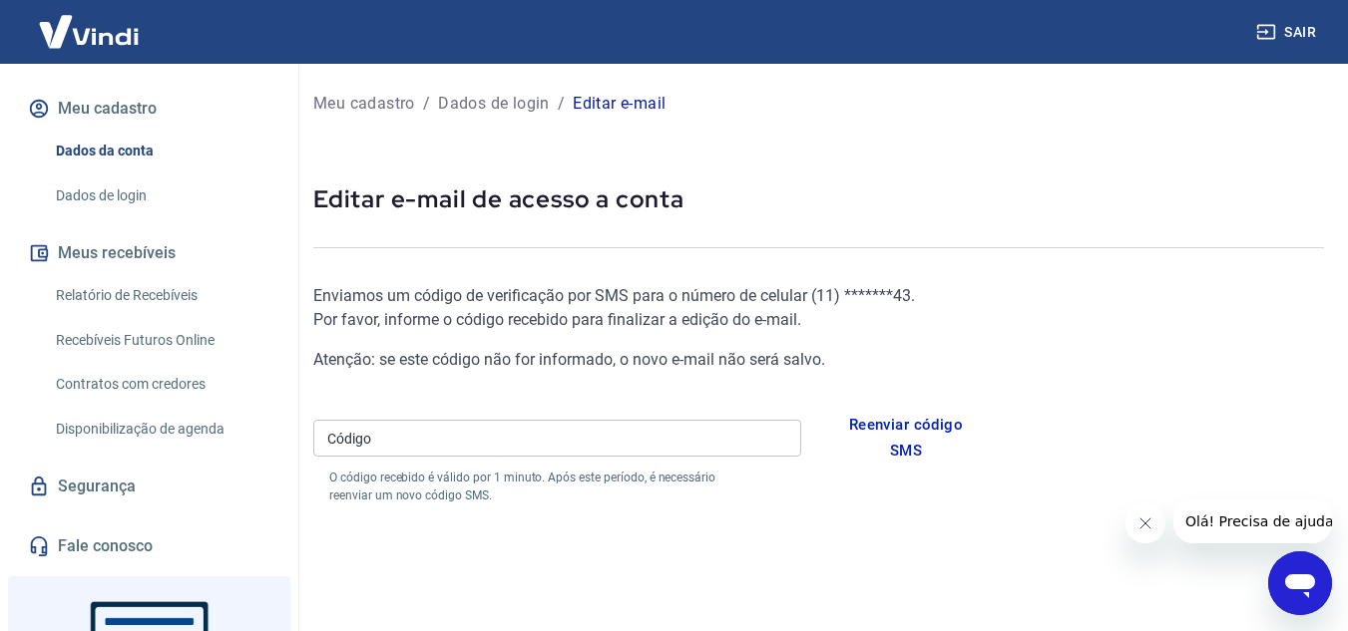
click at [0, 0] on div "( 11 ) ******* 43 ." at bounding box center [0, 0] width 0 height 0
click at [1151, 525] on icon "Close message from company" at bounding box center [1144, 524] width 16 height 16
click at [432, 454] on input "Código" at bounding box center [557, 438] width 488 height 37
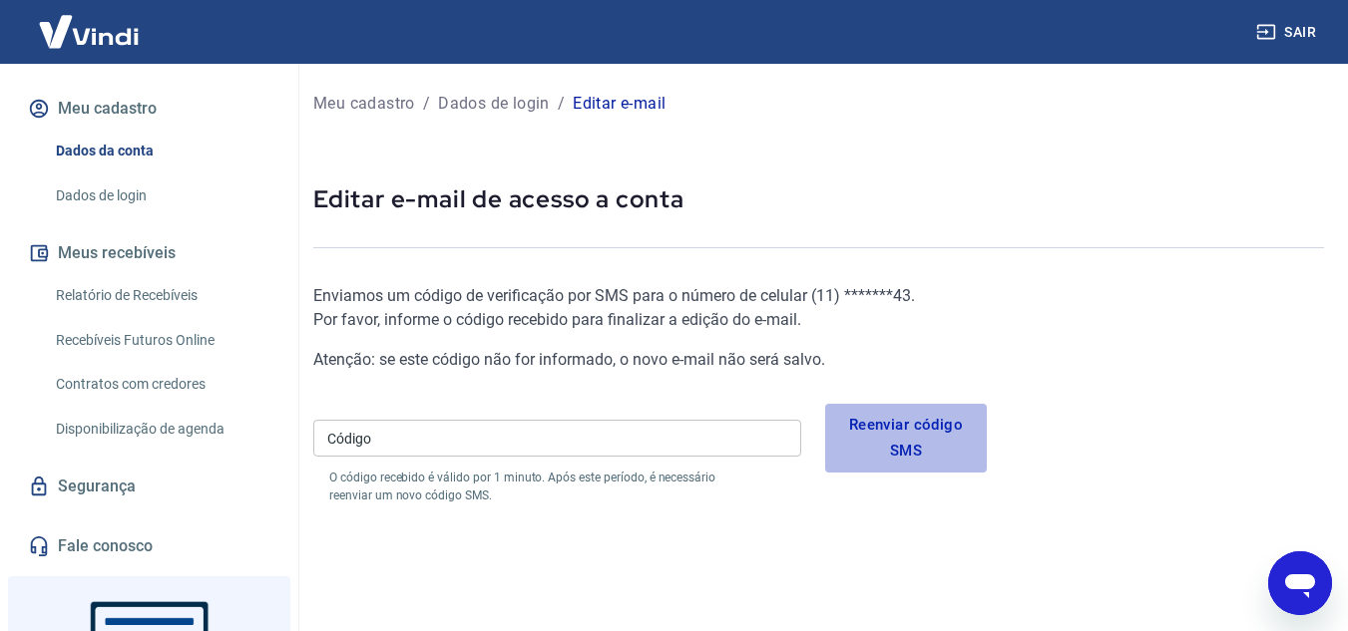
click at [897, 425] on button "Reenviar código SMS" at bounding box center [906, 438] width 163 height 69
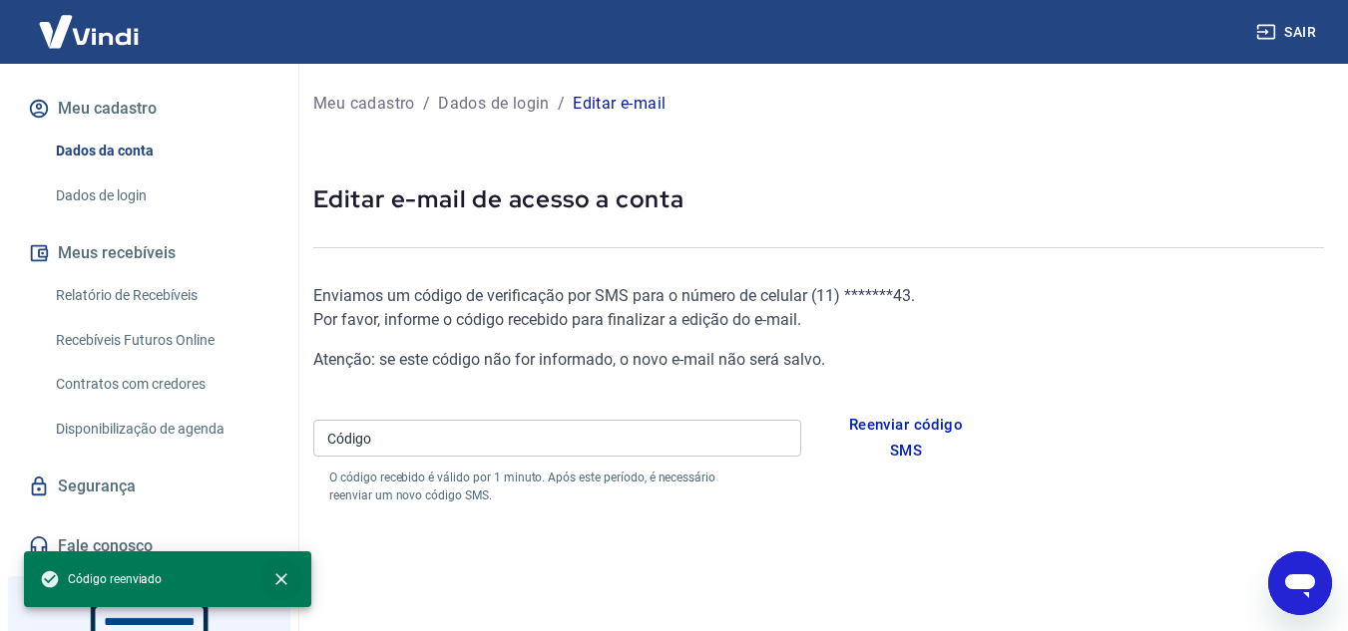
click at [282, 583] on icon "close" at bounding box center [281, 580] width 20 height 20
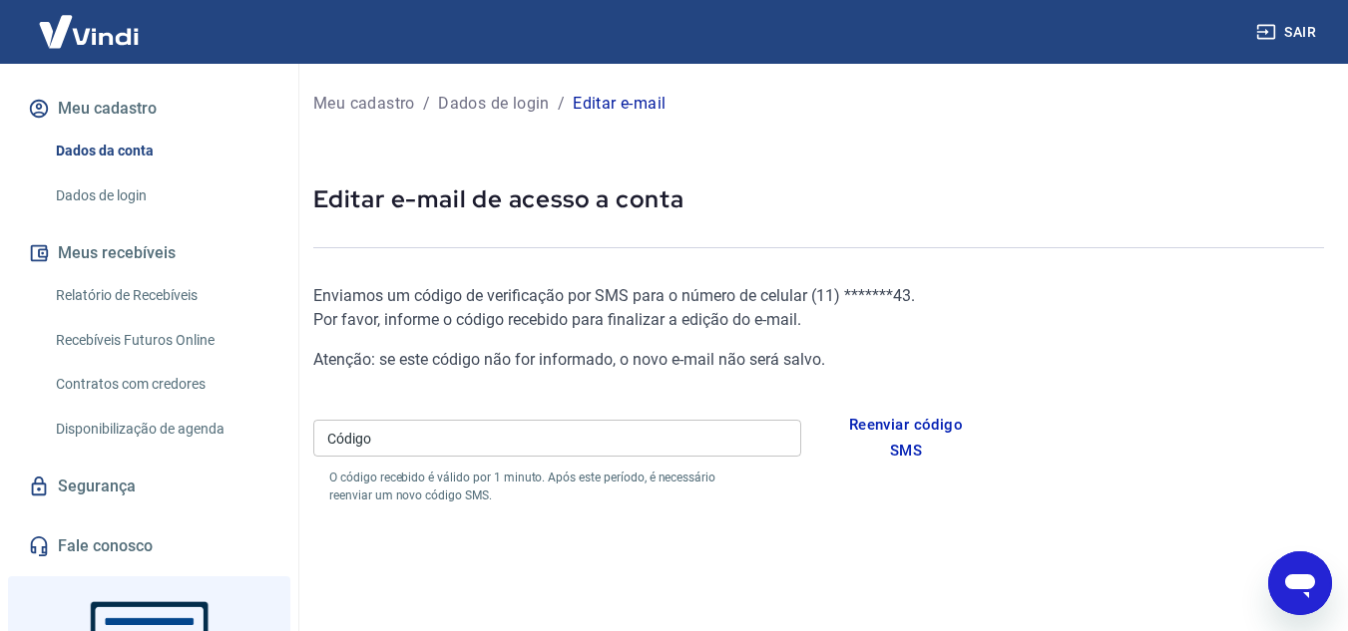
click at [454, 586] on div "Enviamos um código de verificação por SMS para o número de celular ( 11 ) *****…" at bounding box center [649, 510] width 673 height 516
click at [429, 426] on input "Código" at bounding box center [557, 438] width 488 height 37
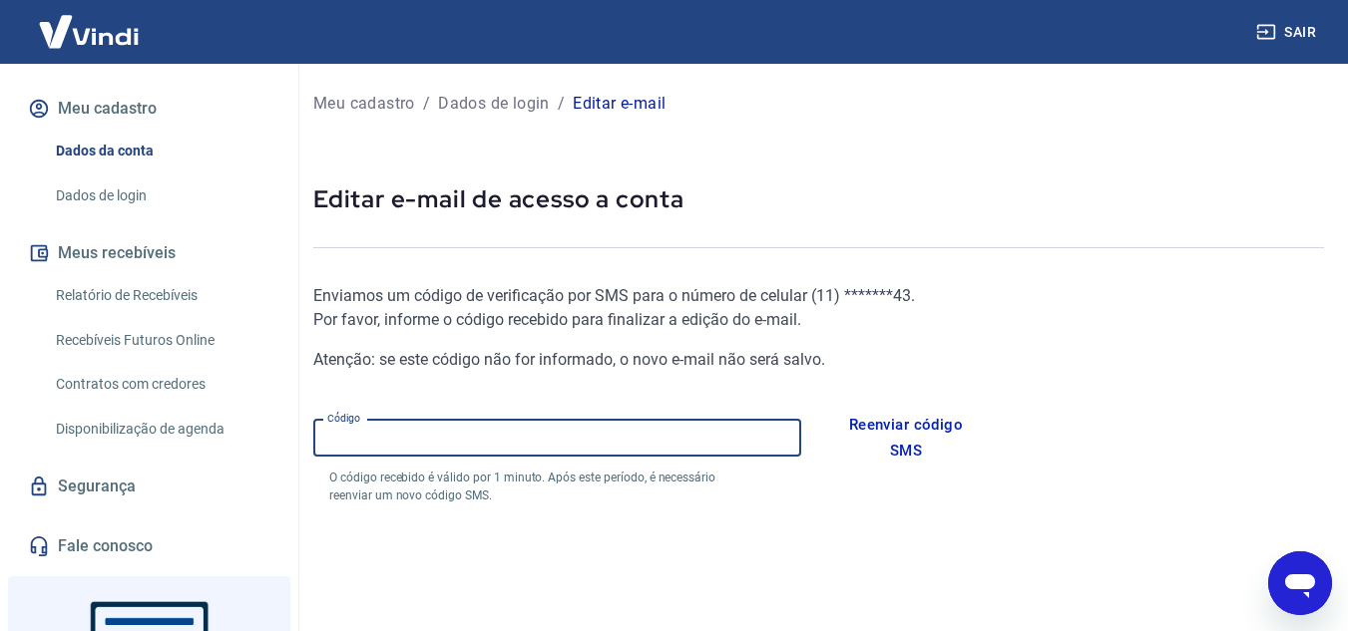
click at [521, 439] on input "Código" at bounding box center [557, 438] width 488 height 37
paste input "634151"
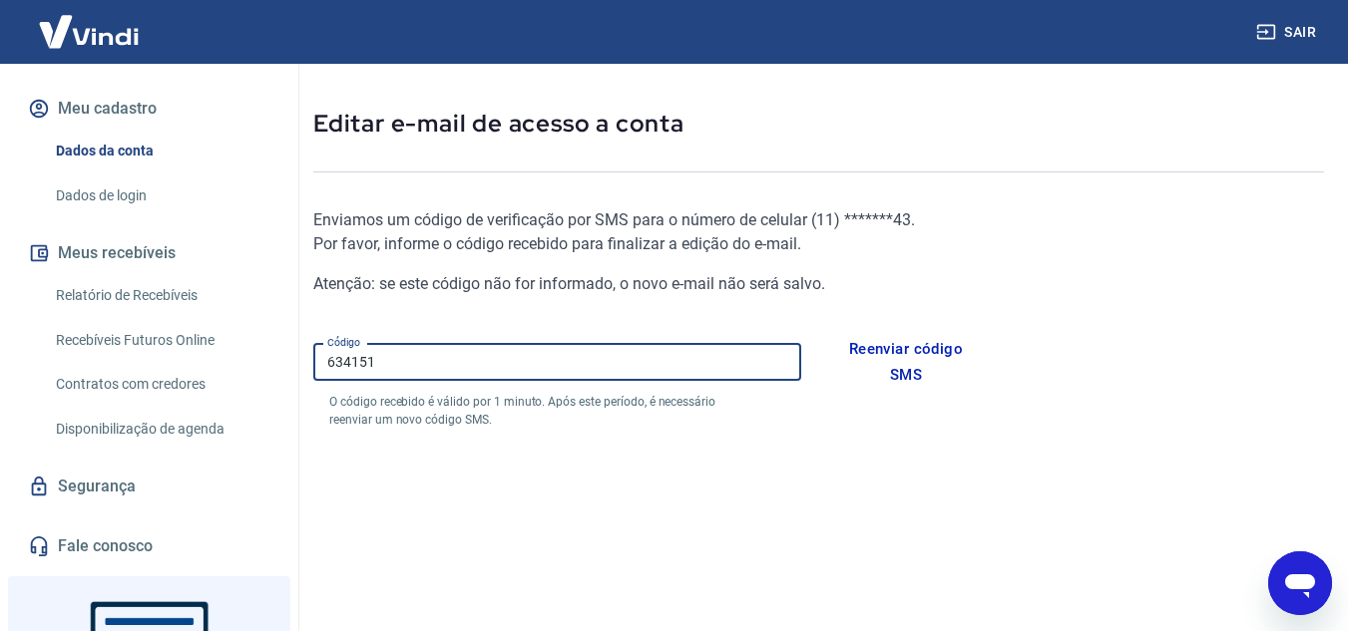
scroll to position [200, 0]
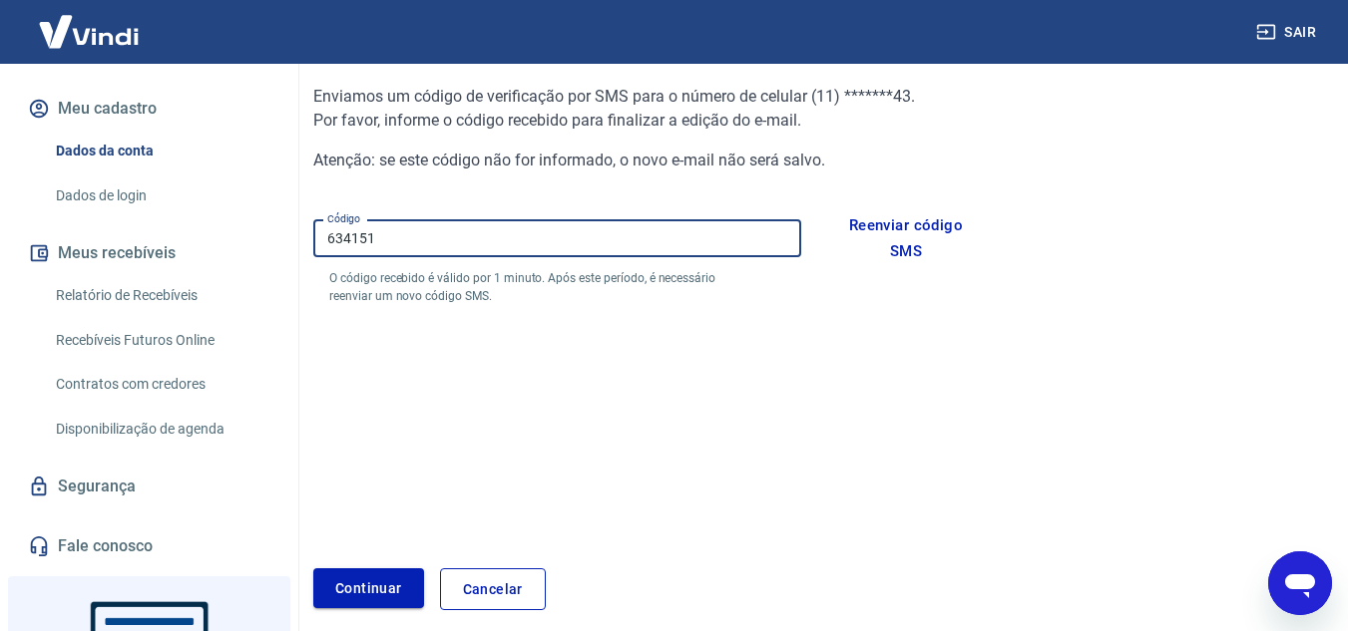
type input "634151"
click at [412, 599] on button "Continuar" at bounding box center [368, 589] width 111 height 41
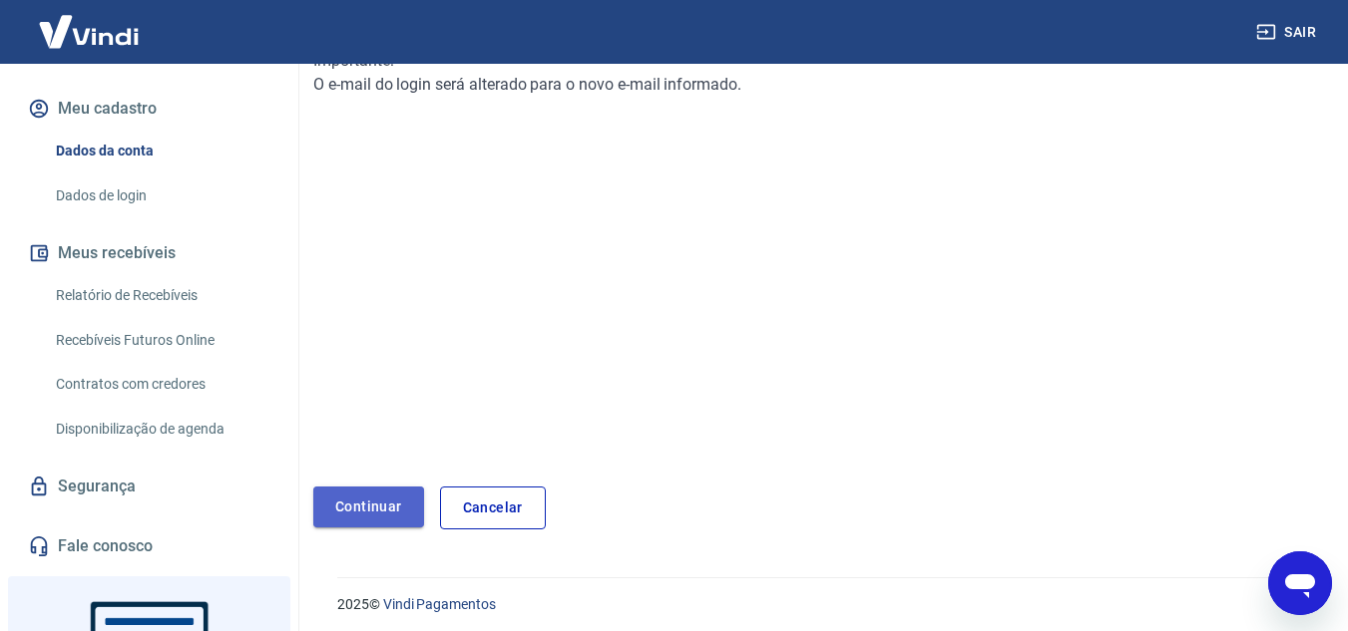
click at [363, 515] on link "Continuar" at bounding box center [368, 507] width 111 height 41
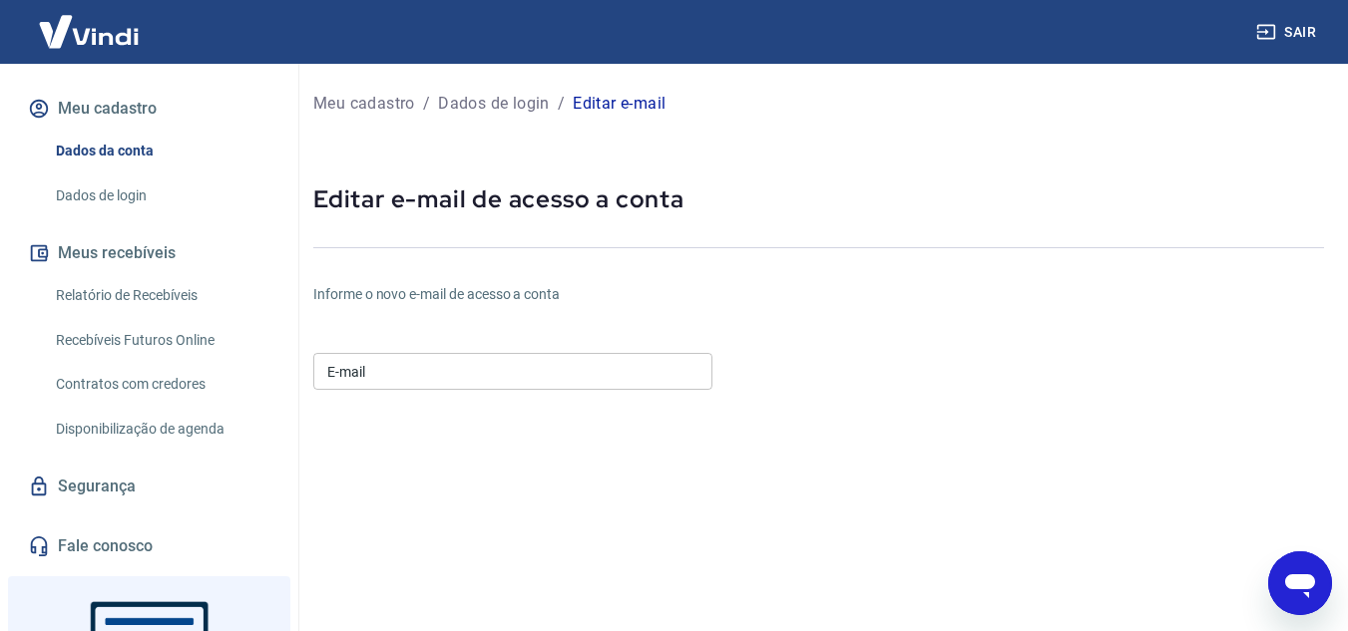
click at [570, 377] on input "E-mail" at bounding box center [512, 371] width 399 height 37
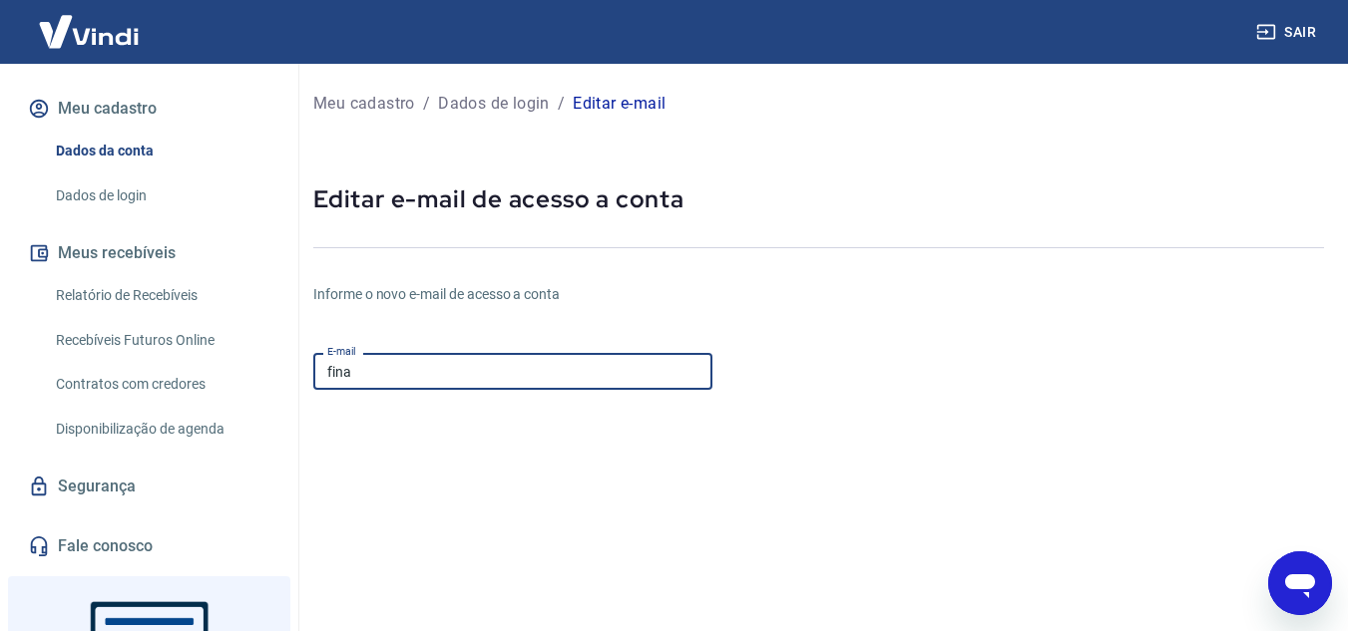
type input "[EMAIL_ADDRESS][DOMAIN_NAME]"
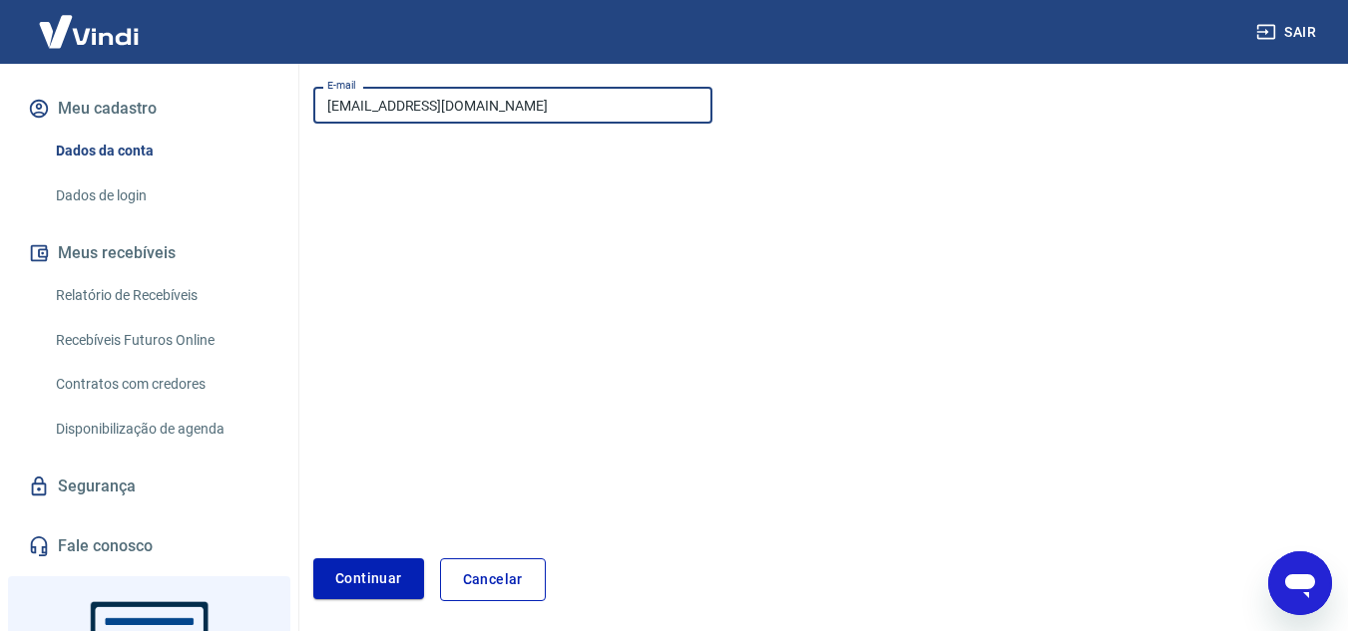
scroll to position [346, 0]
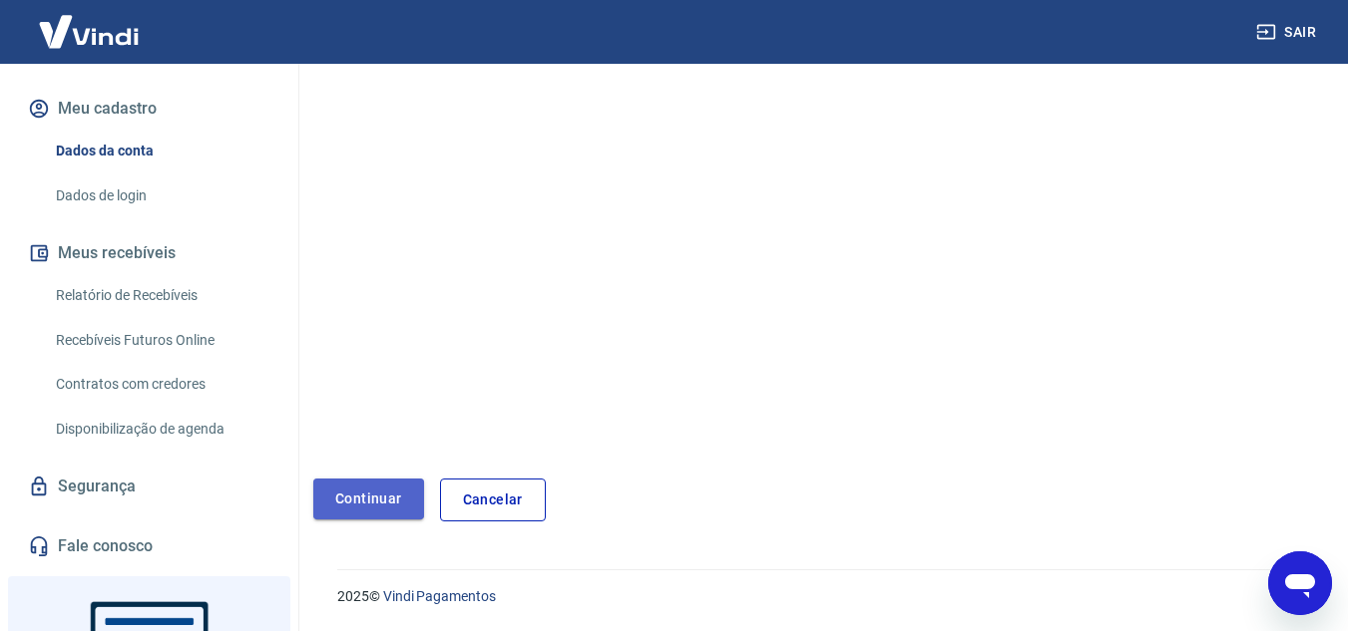
click at [394, 511] on button "Continuar" at bounding box center [368, 499] width 111 height 41
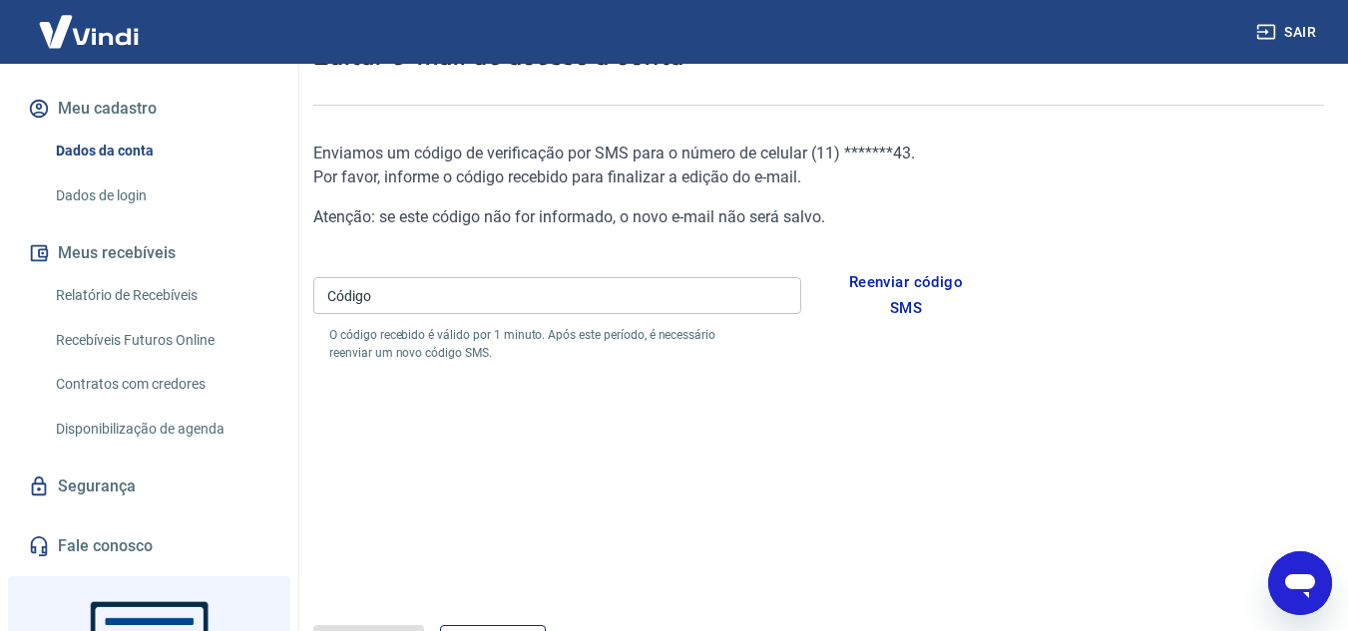
scroll to position [189, 0]
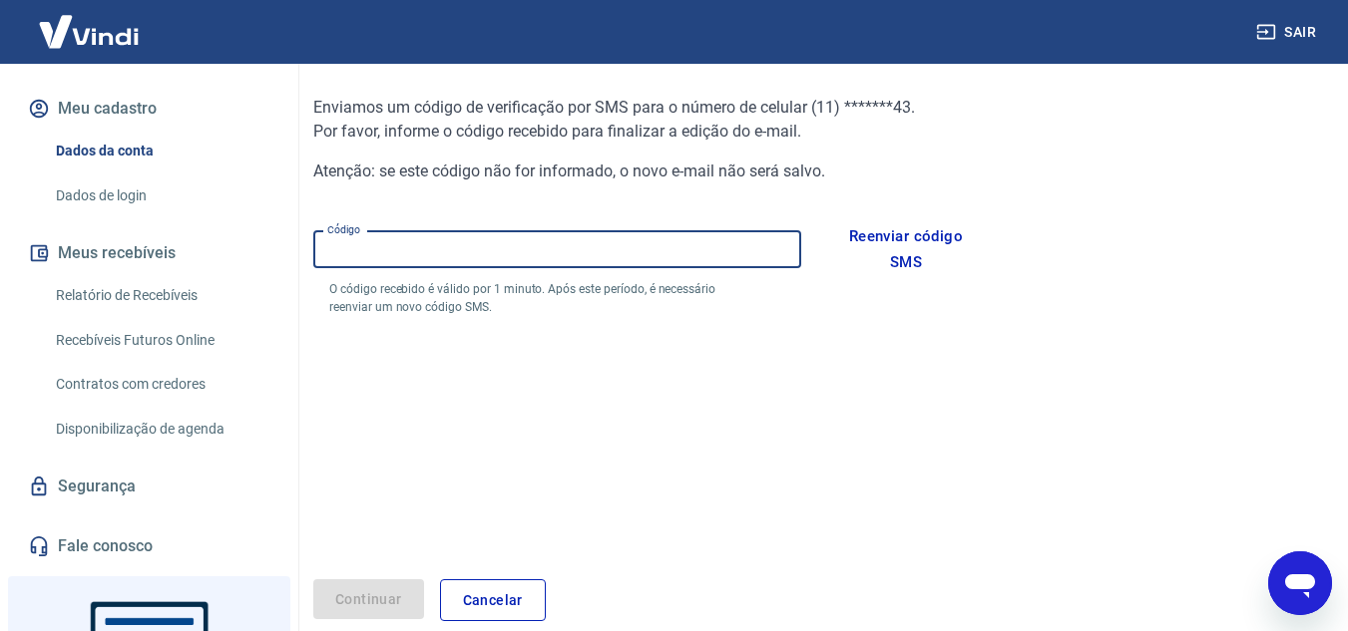
click at [456, 244] on input "Código" at bounding box center [557, 249] width 488 height 37
type input "443823"
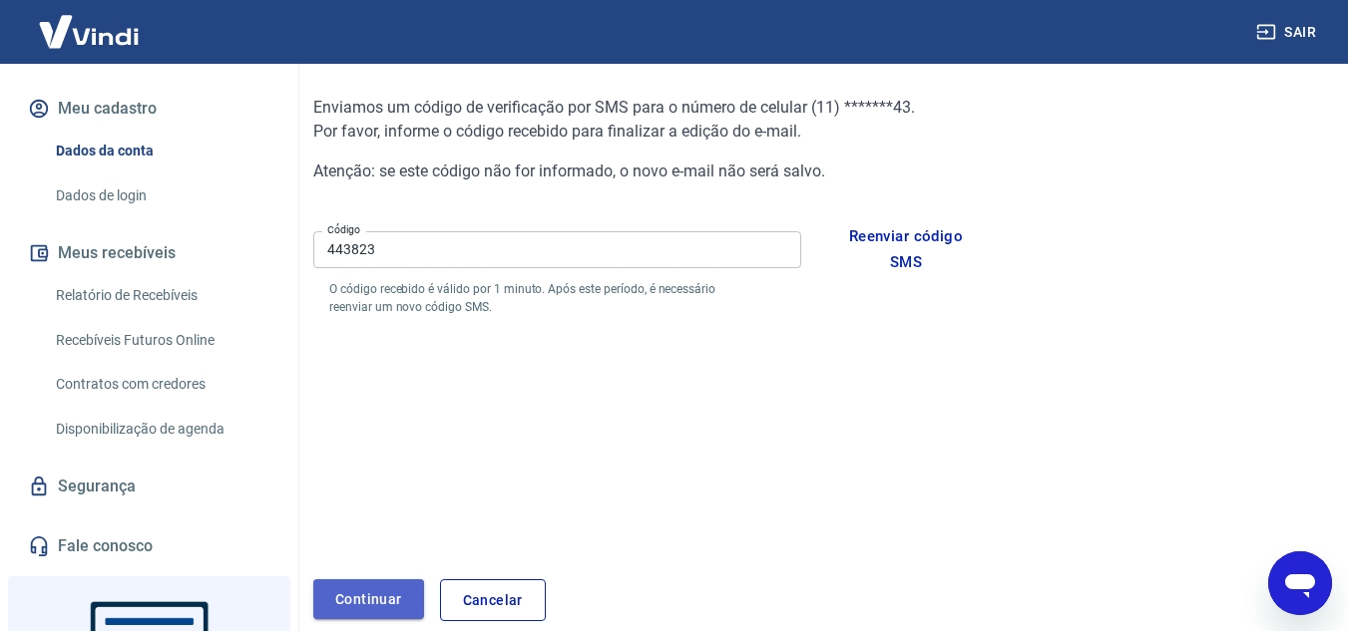
click at [370, 605] on button "Continuar" at bounding box center [368, 600] width 111 height 41
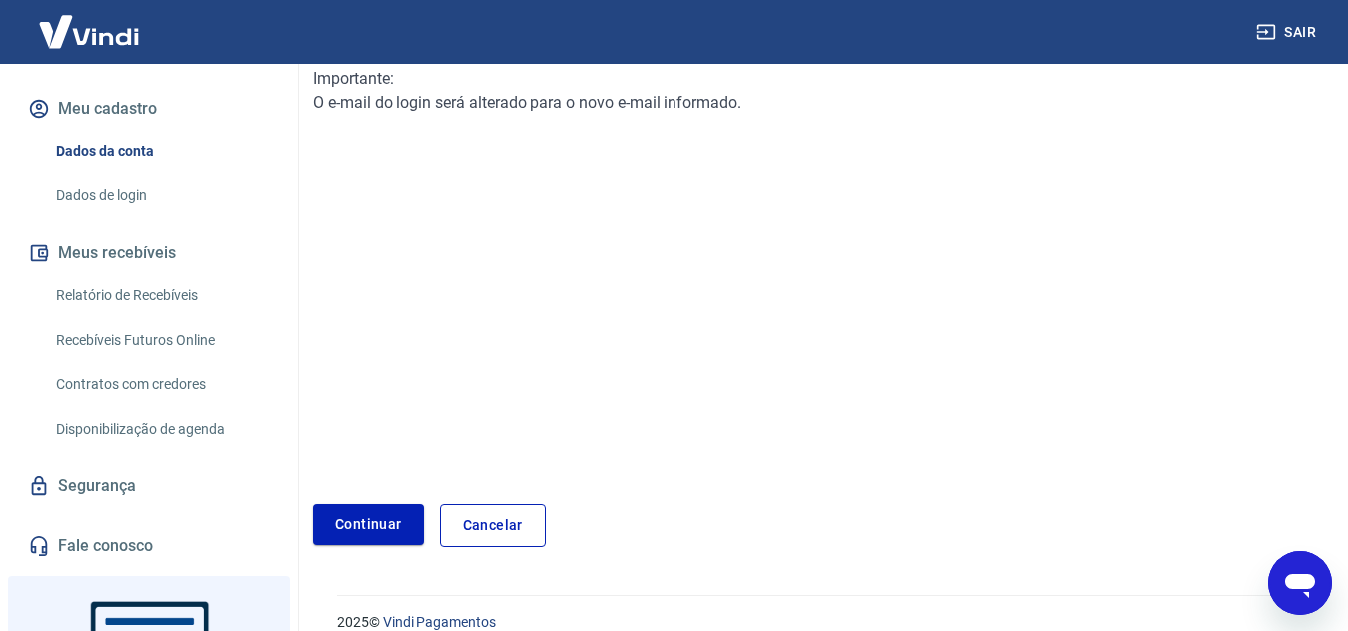
scroll to position [307, 0]
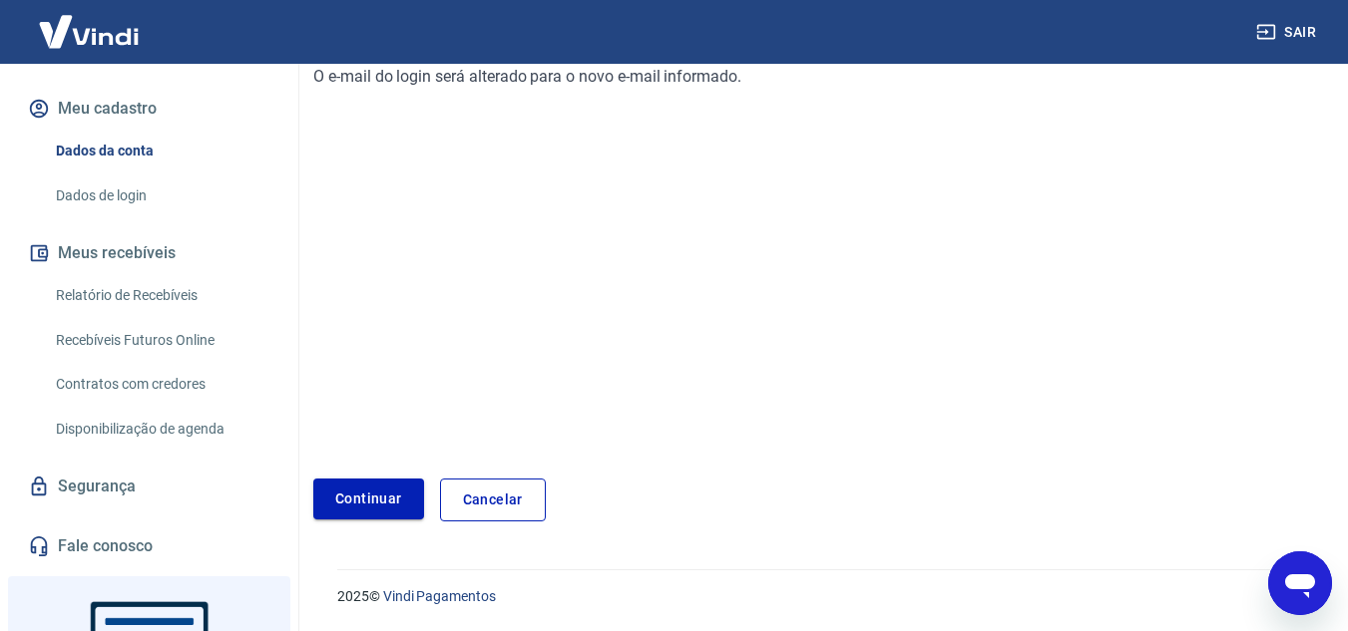
click at [404, 502] on link "Continuar" at bounding box center [368, 499] width 111 height 41
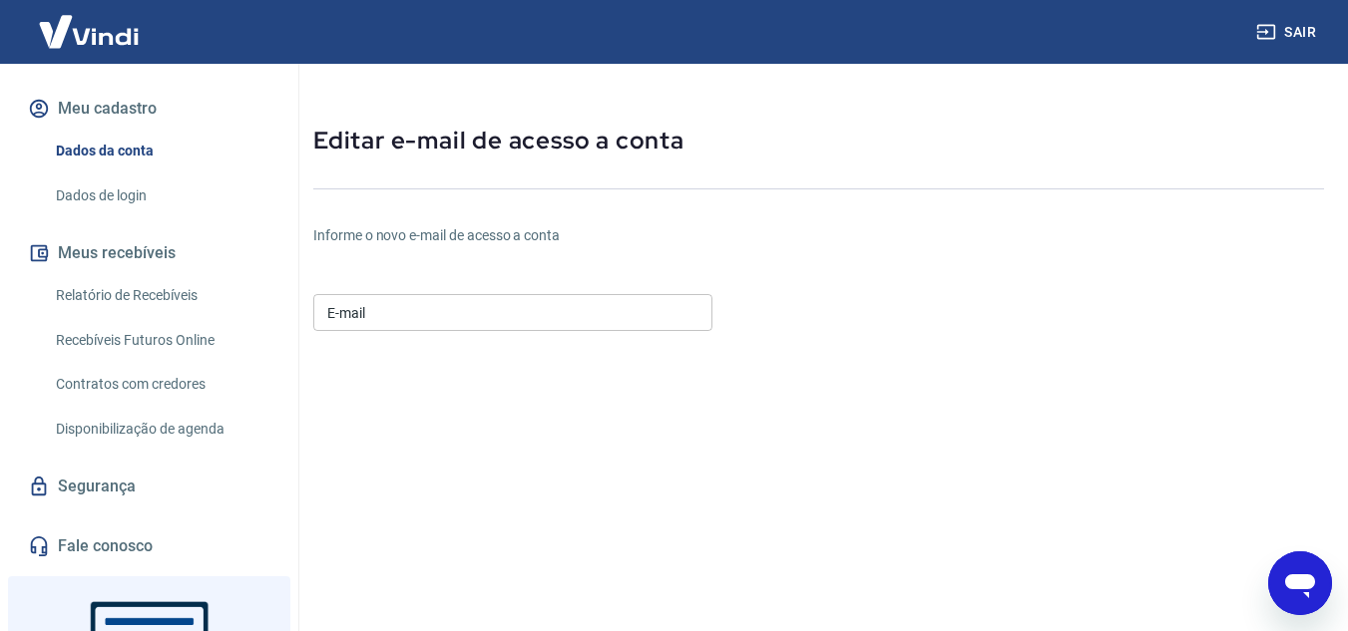
scroll to position [47, 0]
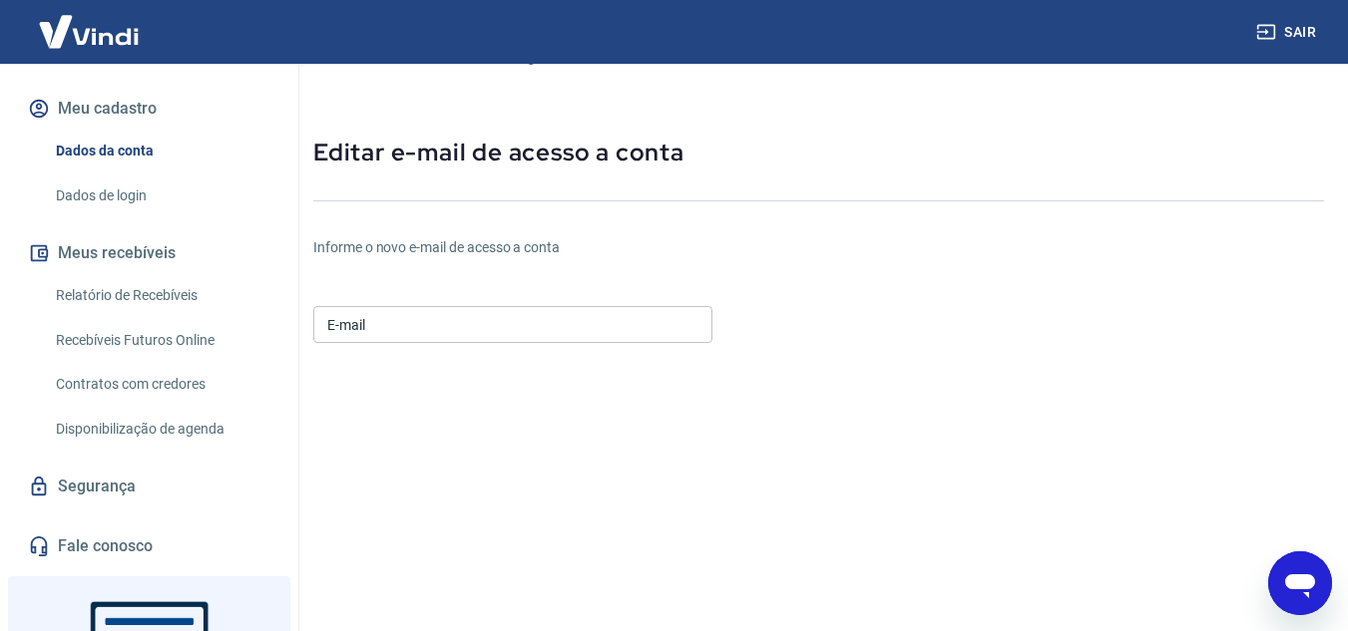
click at [411, 315] on input "E-mail" at bounding box center [512, 324] width 399 height 37
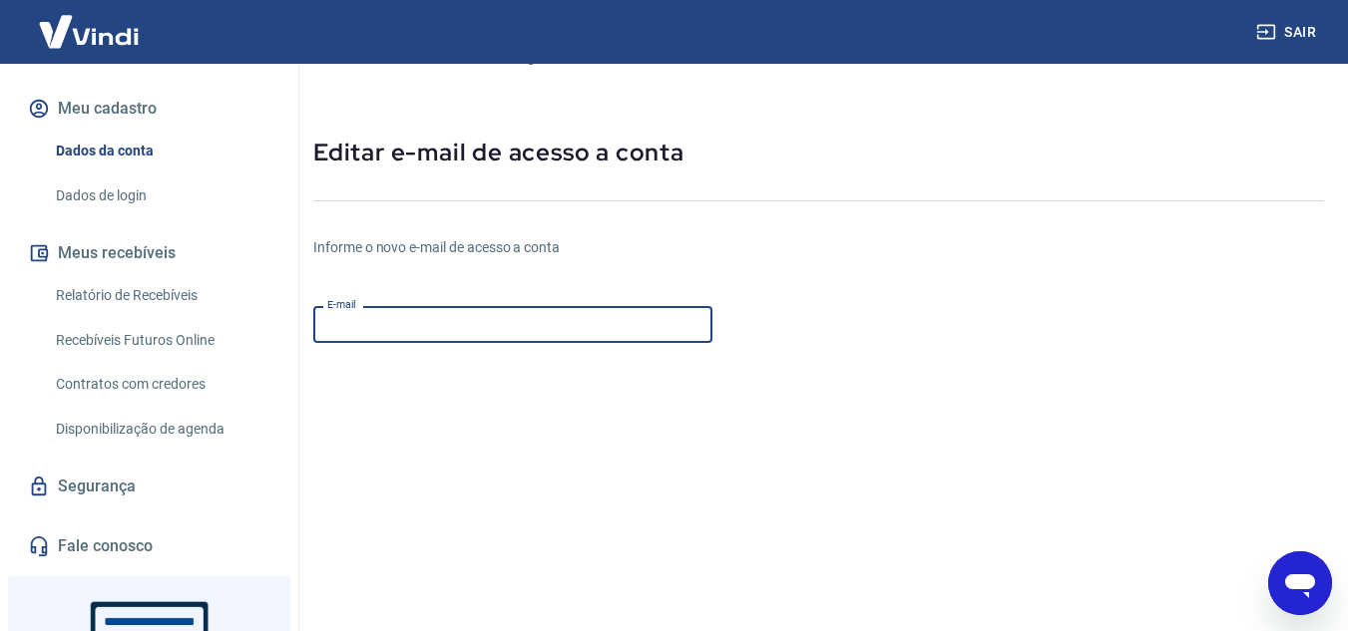
paste input "634151"
drag, startPoint x: 424, startPoint y: 327, endPoint x: 284, endPoint y: 306, distance: 141.2
click at [284, 306] on div "Sair C [PERSON_NAME] Pontoni [EMAIL_ADDRESS][DOMAIN_NAME] Início Meu cadastro D…" at bounding box center [674, 268] width 1348 height 631
click at [398, 311] on input "634151" at bounding box center [512, 324] width 399 height 37
click at [399, 311] on input "634151" at bounding box center [512, 324] width 399 height 37
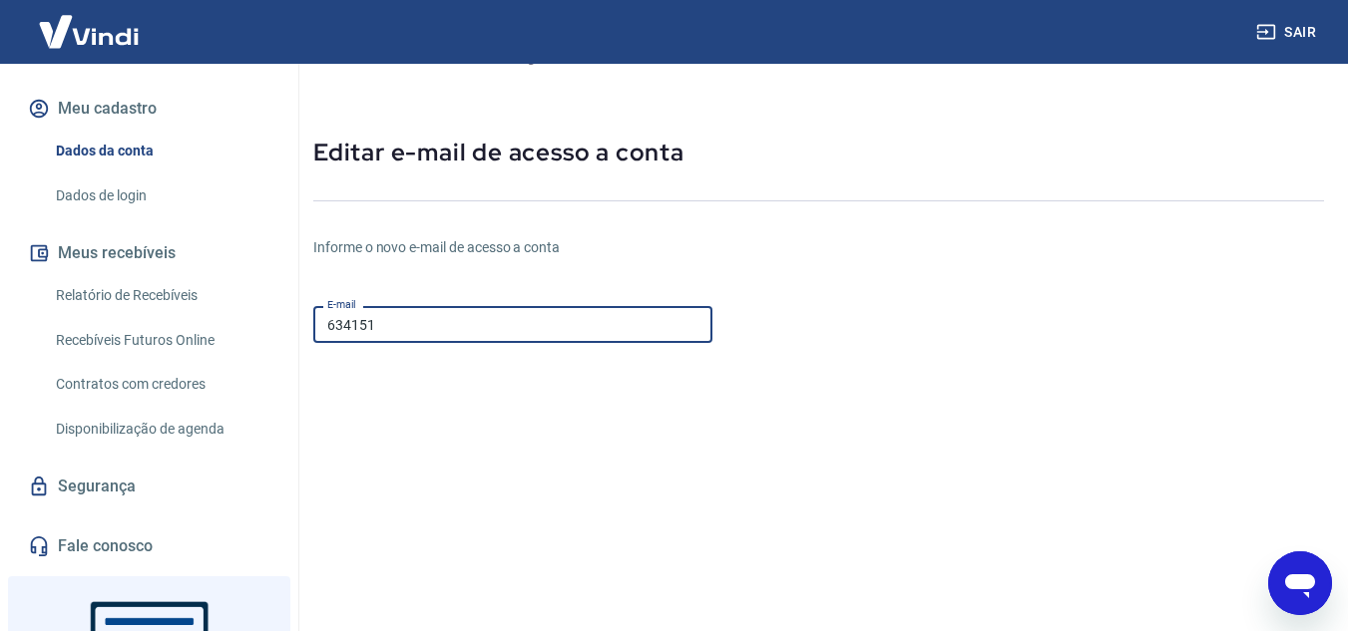
paste input "[EMAIL_ADDRESS][DOMAIN_NAME]"
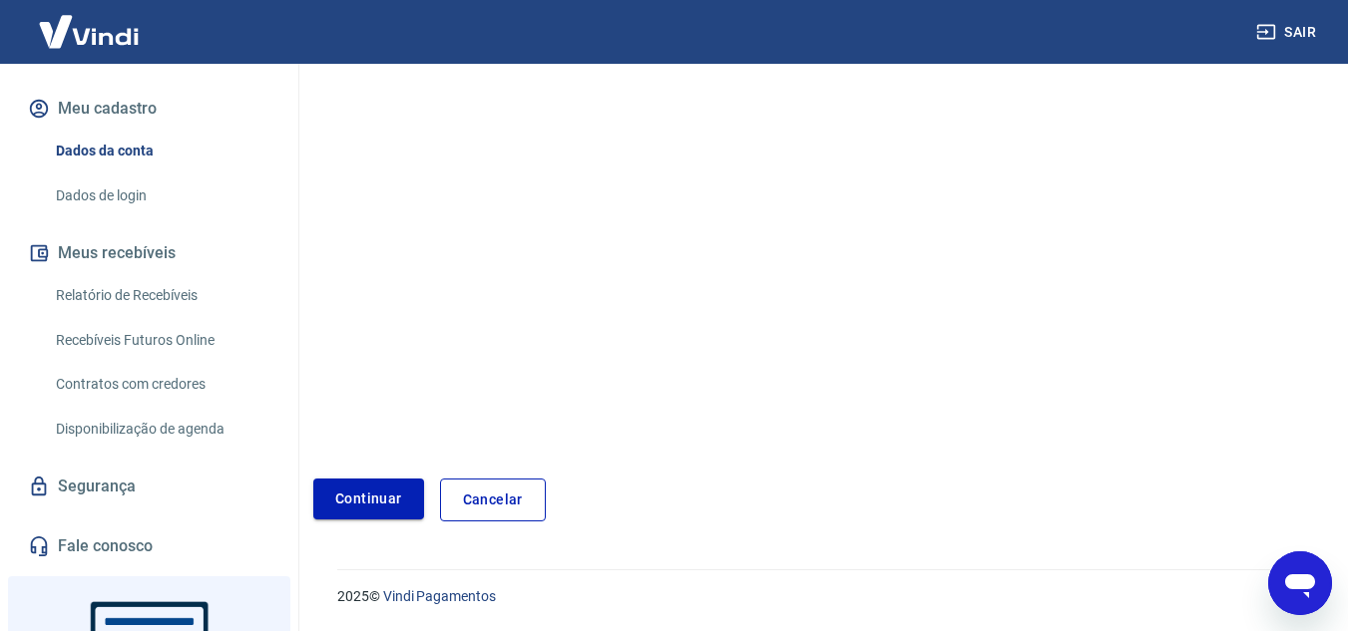
type input "[EMAIL_ADDRESS][DOMAIN_NAME]"
drag, startPoint x: 377, startPoint y: 514, endPoint x: 286, endPoint y: 505, distance: 91.2
click at [376, 514] on button "Continuar" at bounding box center [368, 499] width 111 height 41
